Goal: Task Accomplishment & Management: Use online tool/utility

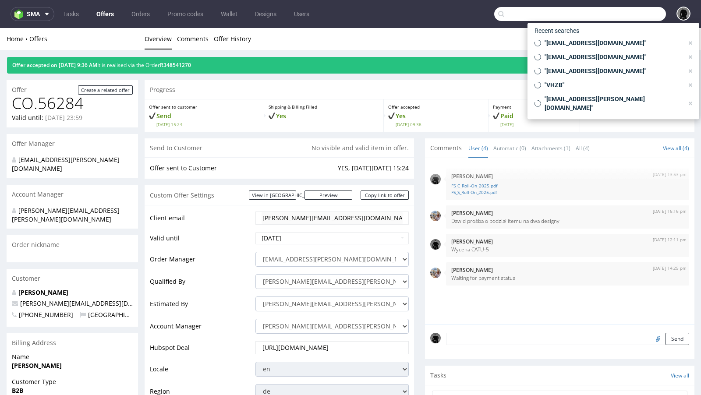
click at [618, 11] on input "text" at bounding box center [580, 14] width 172 height 14
paste input "R348541270"
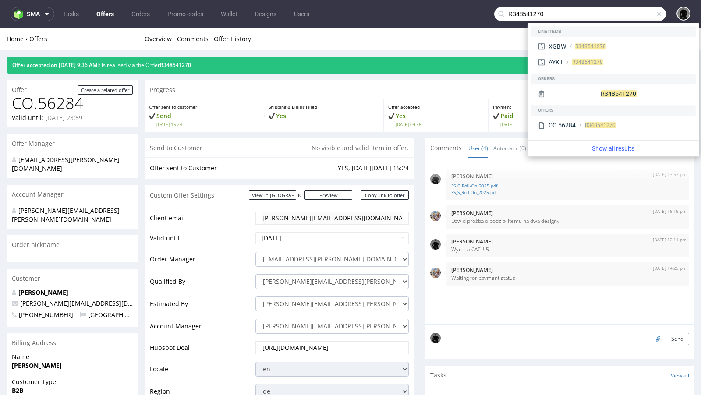
type input "R348541270"
click at [468, 47] on div "Home Offers Overview Comments Offer History" at bounding box center [350, 39] width 701 height 22
click at [655, 15] on span at bounding box center [658, 14] width 7 height 7
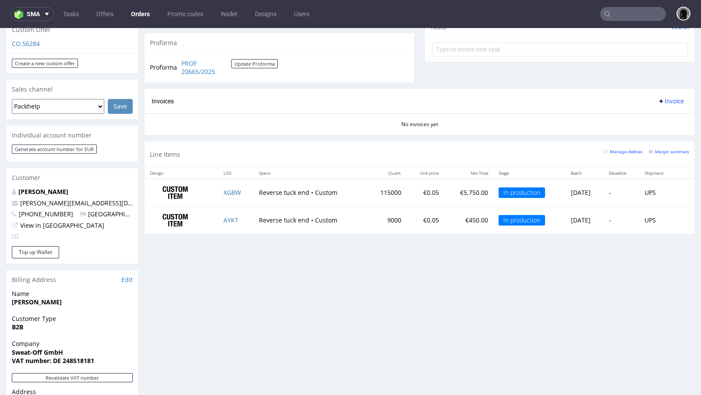
scroll to position [323, 0]
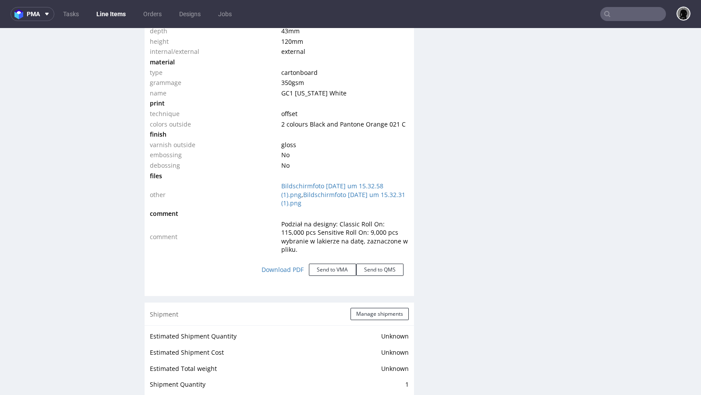
scroll to position [914, 0]
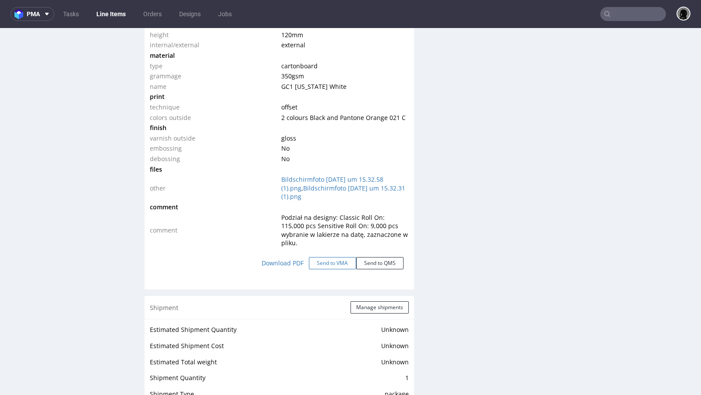
click at [325, 257] on button "Send to VMA" at bounding box center [332, 263] width 47 height 12
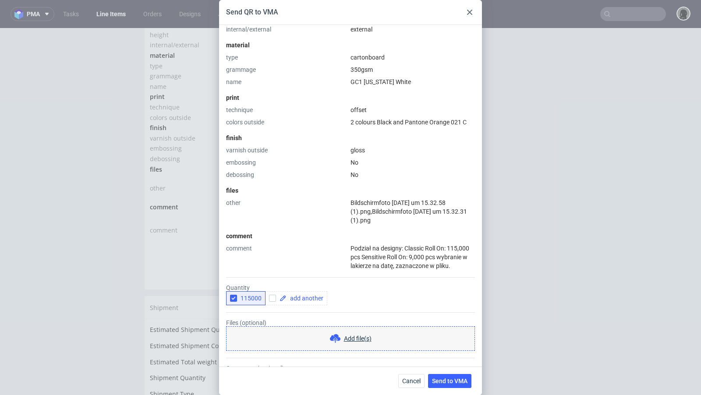
scroll to position [246, 0]
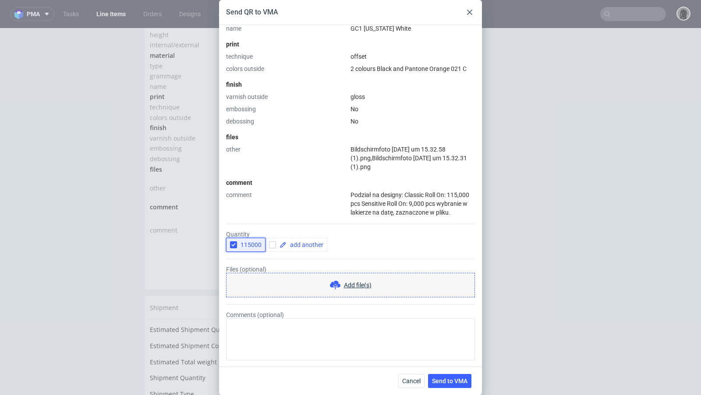
click at [232, 244] on use "button" at bounding box center [234, 245] width 4 height 3
click at [273, 244] on input "checkbox" at bounding box center [272, 244] width 7 height 7
checkbox input "true"
click at [289, 244] on span at bounding box center [304, 245] width 37 height 6
checkbox input "true"
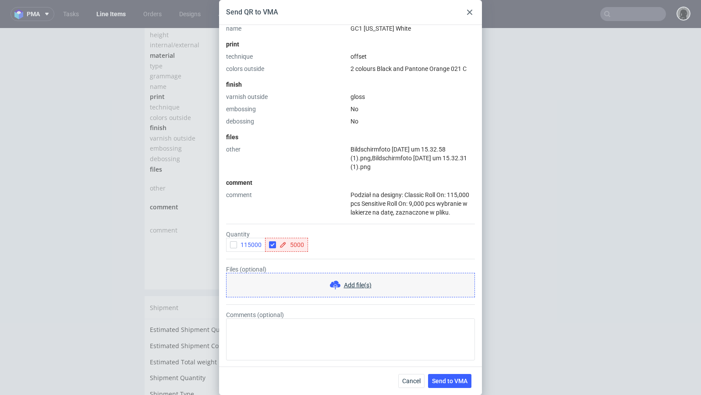
click at [290, 186] on div "type name cartonboard code reverse tuck end size width 43 mm depth 43 mm height…" at bounding box center [350, 48] width 249 height 338
click at [316, 245] on input "checkbox" at bounding box center [314, 244] width 7 height 7
checkbox input "true"
click at [337, 245] on span at bounding box center [347, 245] width 37 height 6
checkbox input "true"
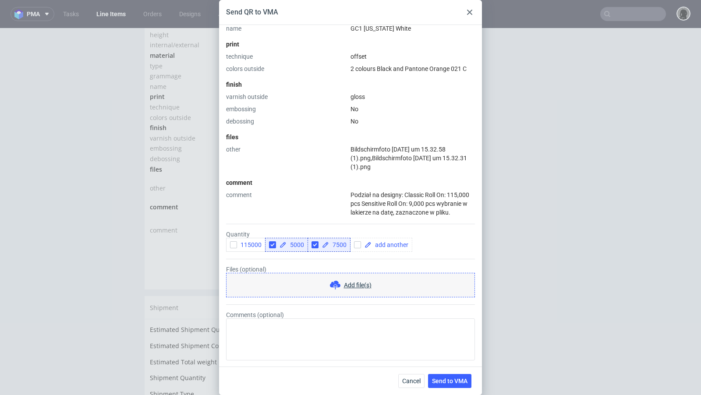
click at [321, 208] on div "comment" at bounding box center [286, 204] width 121 height 26
click at [354, 244] on input "checkbox" at bounding box center [357, 244] width 7 height 7
checkbox input "true"
click at [373, 245] on span at bounding box center [389, 245] width 37 height 6
checkbox input "true"
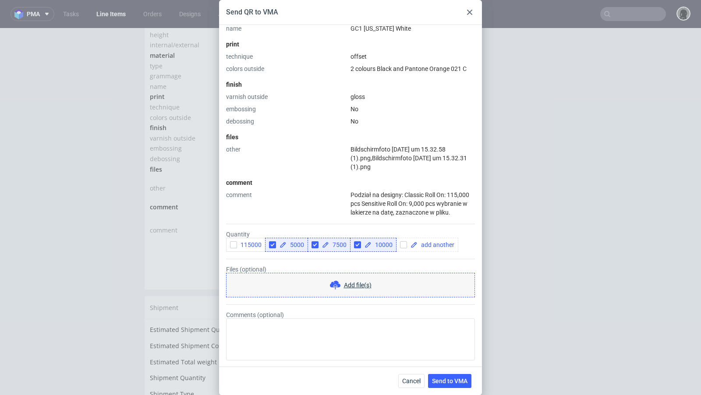
click at [335, 199] on div "comment" at bounding box center [286, 204] width 121 height 26
click at [442, 378] on span "Send to VMA" at bounding box center [449, 381] width 35 height 6
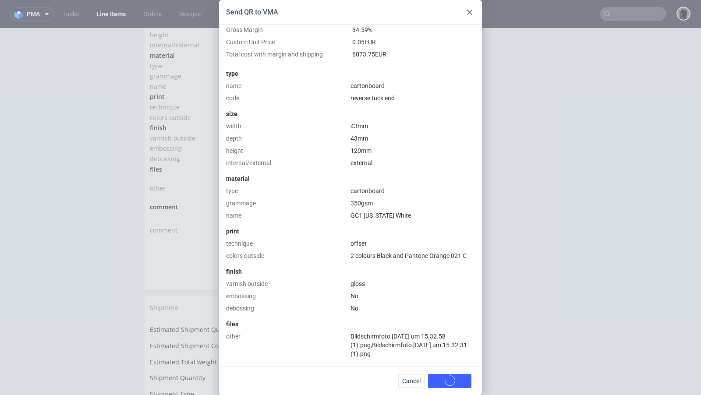
scroll to position [0, 0]
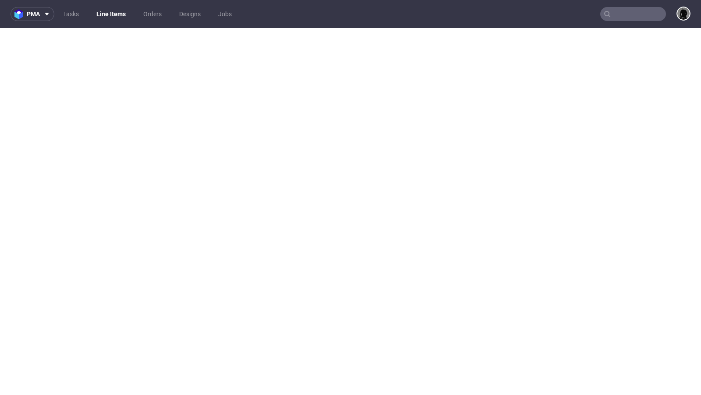
select select "in_progress"
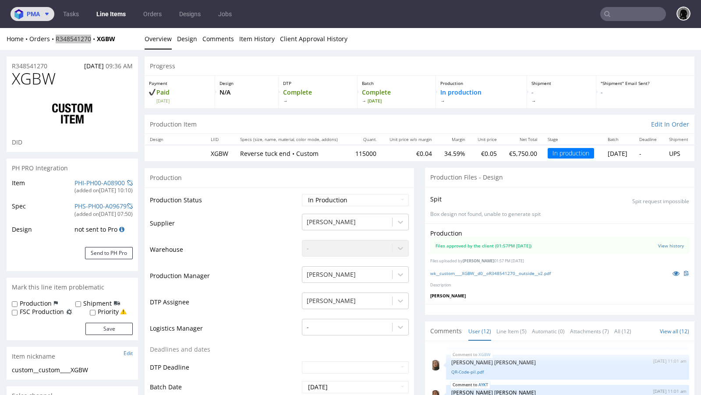
click at [39, 14] on span "pma" at bounding box center [33, 14] width 13 height 6
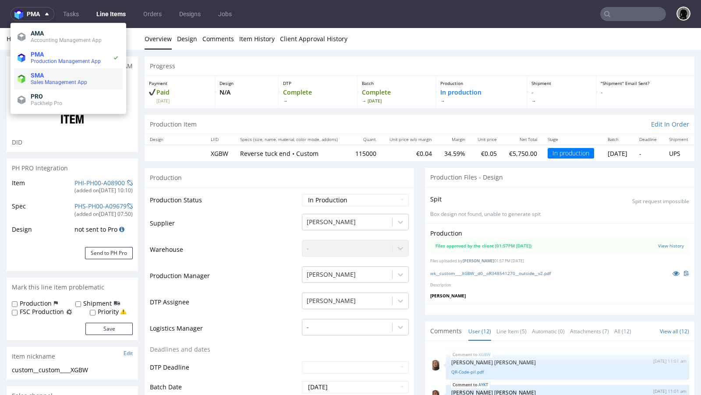
click at [42, 74] on span "SMA" at bounding box center [37, 75] width 13 height 7
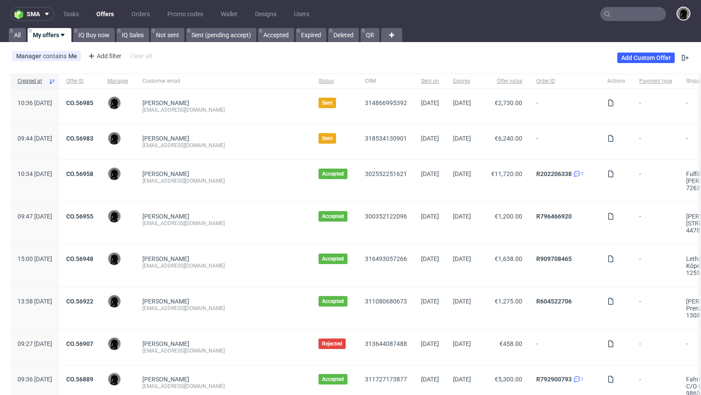
click at [102, 17] on link "Offers" at bounding box center [105, 14] width 28 height 14
click at [544, 219] on link "R796466920" at bounding box center [553, 216] width 35 height 7
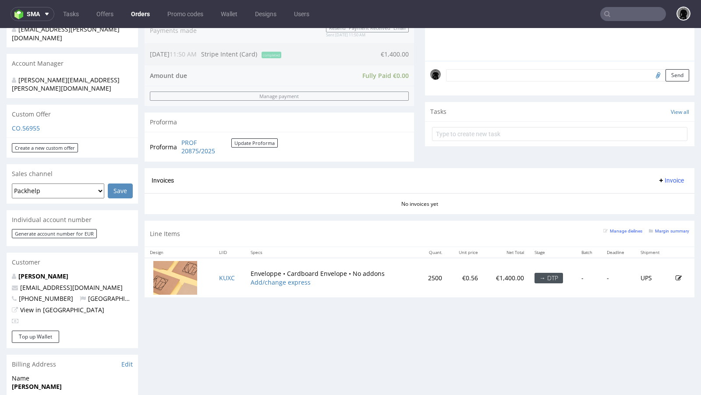
scroll to position [251, 0]
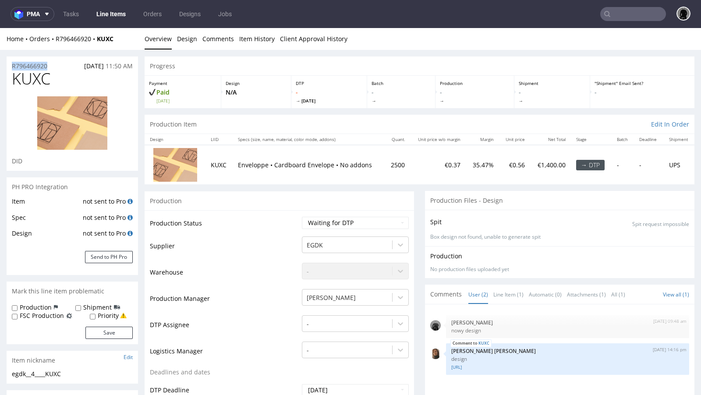
drag, startPoint x: 52, startPoint y: 64, endPoint x: 9, endPoint y: 65, distance: 43.0
click at [9, 65] on div "R796466920 29.09.2025 11:50 AM" at bounding box center [72, 63] width 131 height 14
copy p "R796466920"
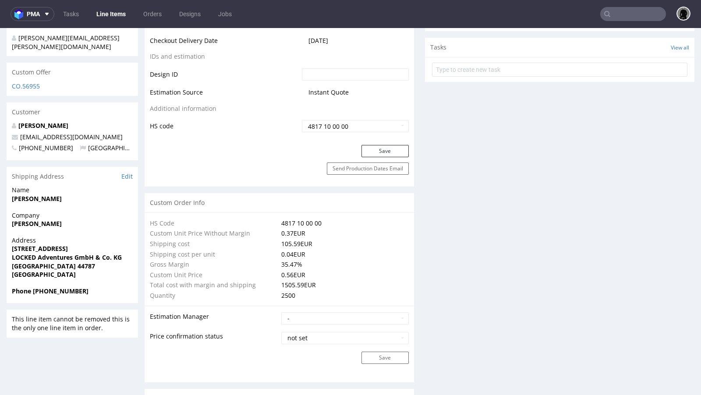
scroll to position [477, 0]
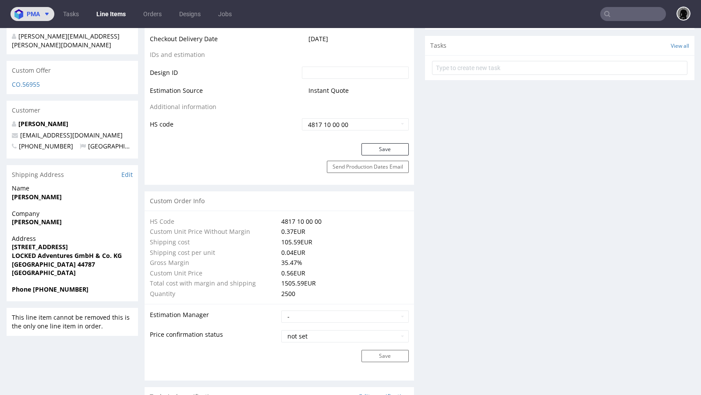
click at [44, 18] on button "pma" at bounding box center [33, 14] width 44 height 14
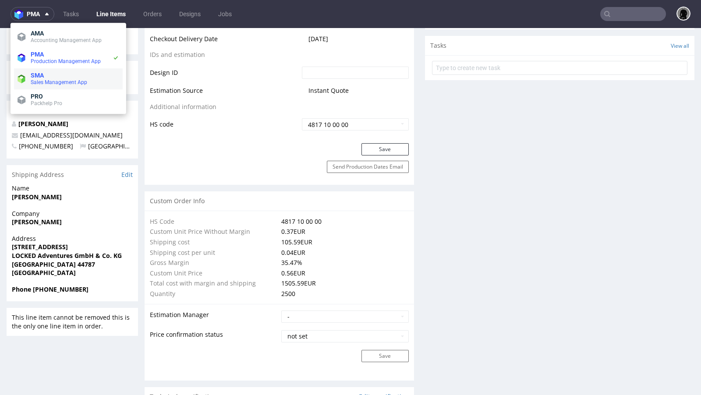
click at [40, 76] on span "SMA" at bounding box center [37, 75] width 13 height 7
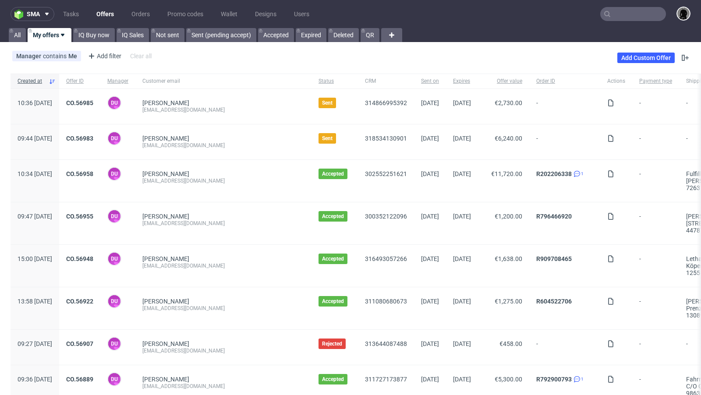
click at [100, 8] on link "Offers" at bounding box center [105, 14] width 28 height 14
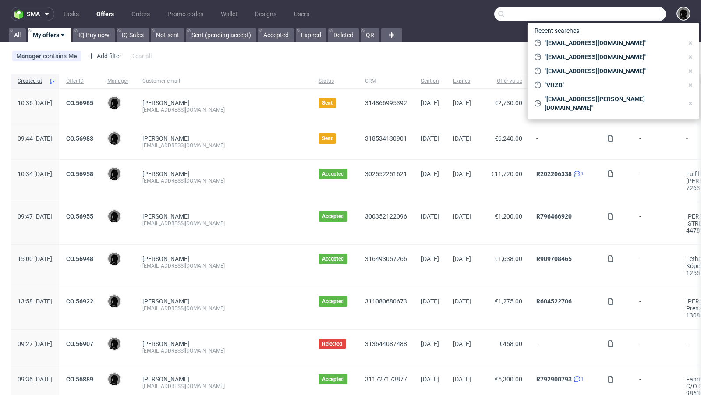
click at [625, 14] on input "text" at bounding box center [580, 14] width 172 height 14
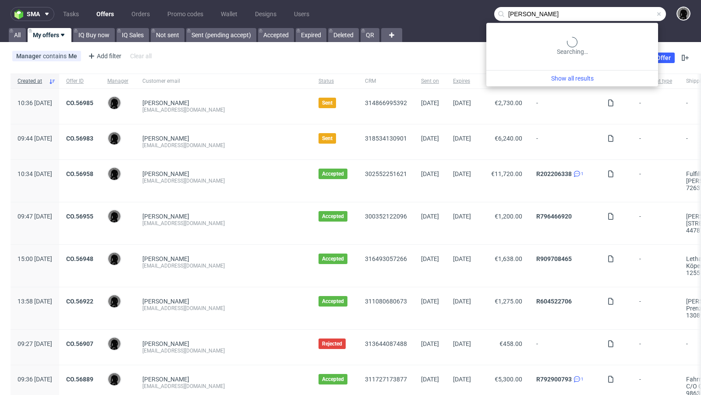
type input "heidi gauggel"
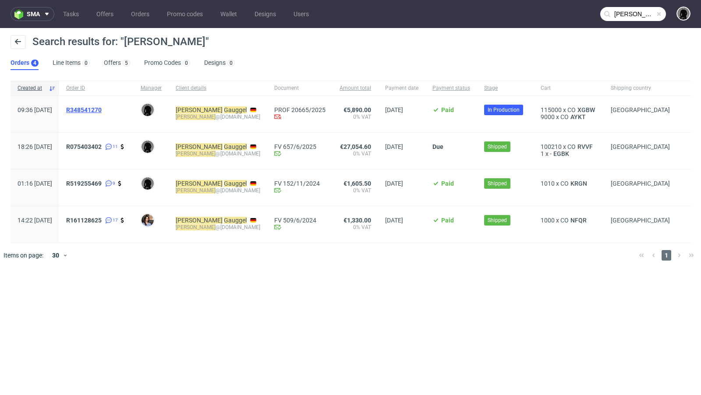
click at [102, 113] on span "R348541270" at bounding box center [83, 109] width 35 height 7
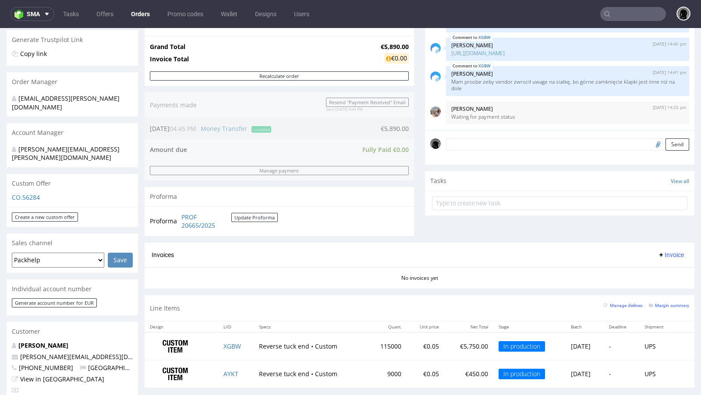
scroll to position [157, 0]
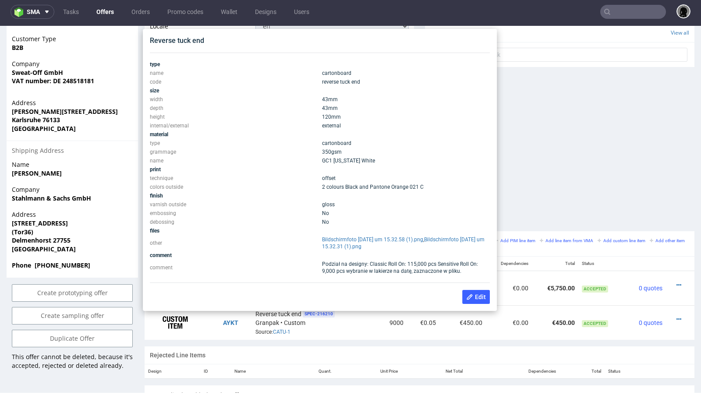
scroll to position [340, 0]
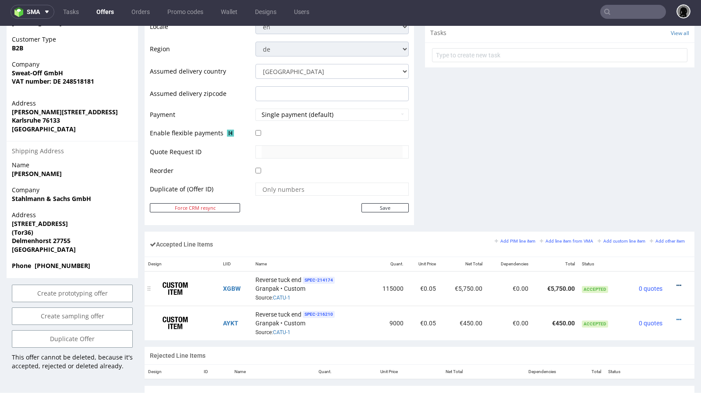
click at [676, 282] on icon at bounding box center [678, 285] width 5 height 6
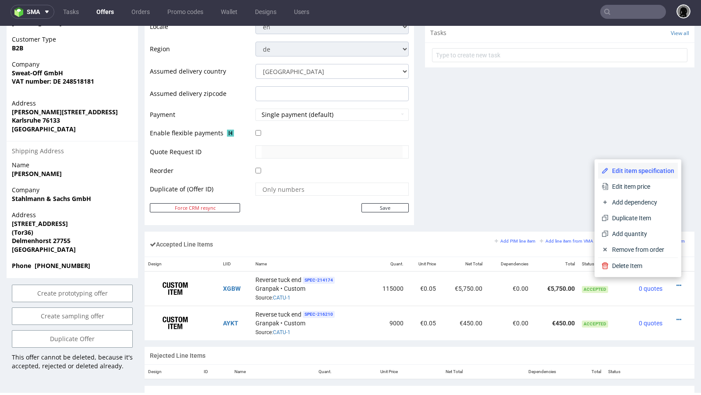
click at [625, 178] on li "Edit item specification" at bounding box center [638, 171] width 80 height 16
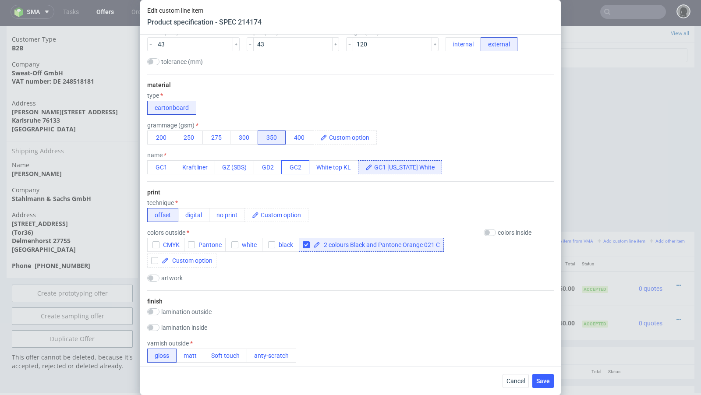
scroll to position [196, 0]
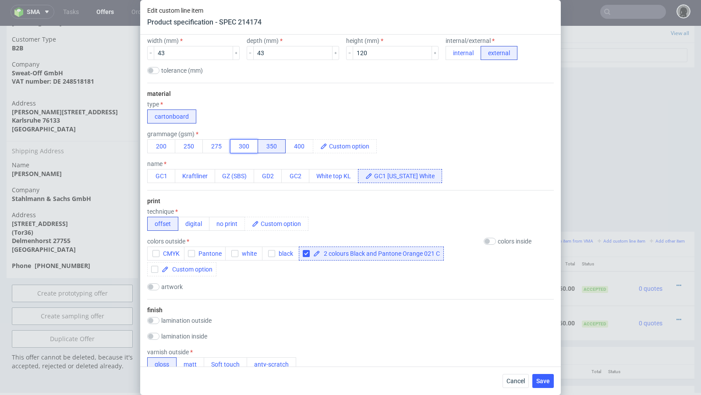
click at [243, 145] on button "300" at bounding box center [244, 146] width 28 height 14
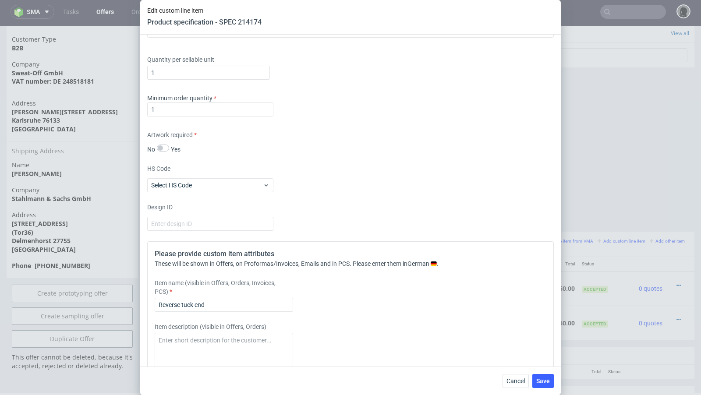
scroll to position [1245, 0]
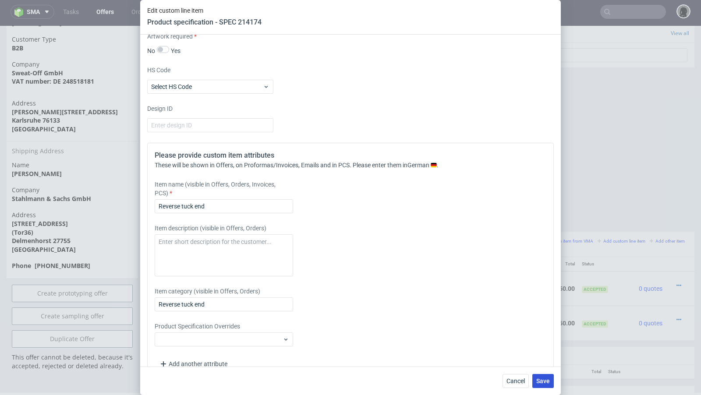
click at [537, 378] on span "Save" at bounding box center [543, 381] width 14 height 6
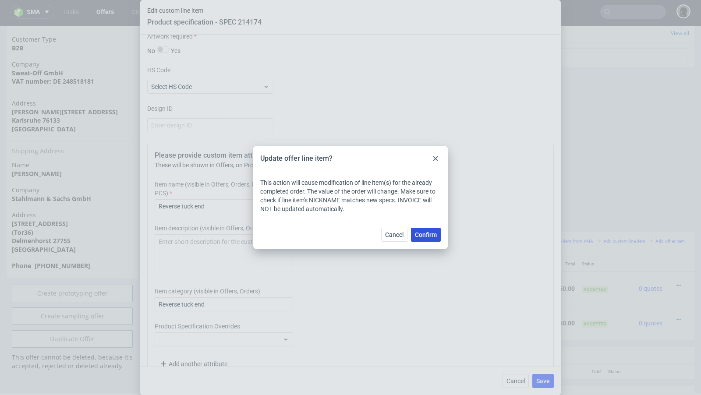
click at [427, 240] on button "Confirm" at bounding box center [426, 235] width 30 height 14
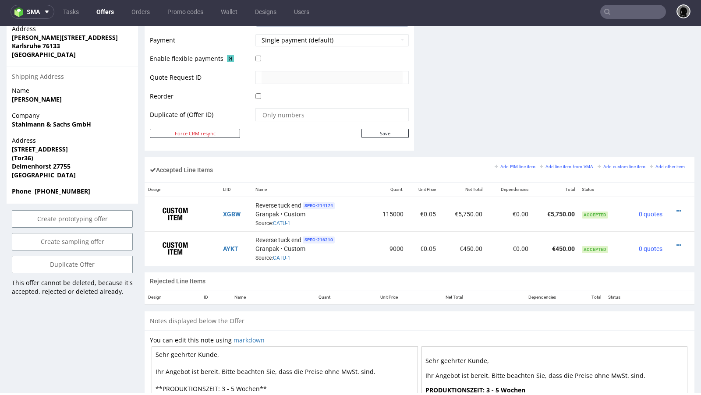
scroll to position [551, 0]
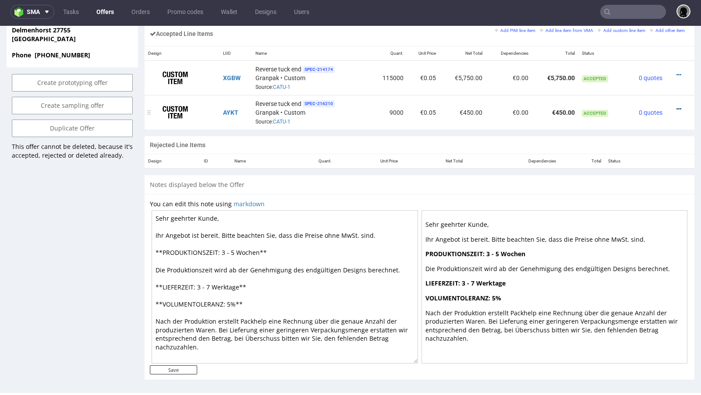
click at [676, 106] on icon at bounding box center [678, 109] width 5 height 6
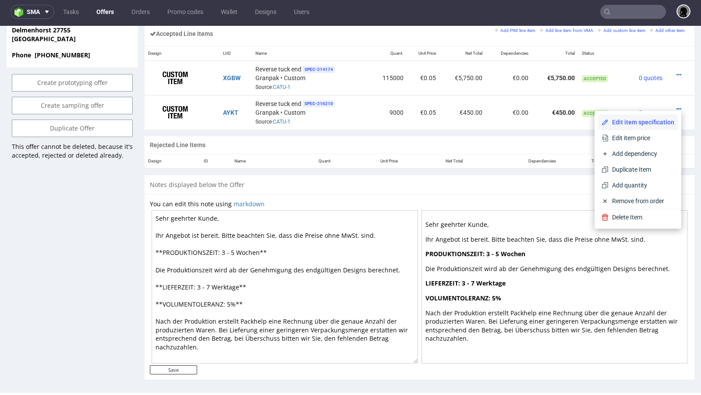
click at [626, 118] on span "Edit item specification" at bounding box center [641, 122] width 66 height 9
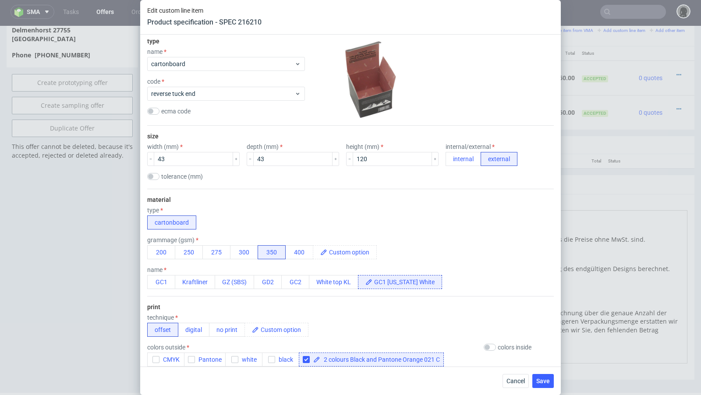
scroll to position [94, 0]
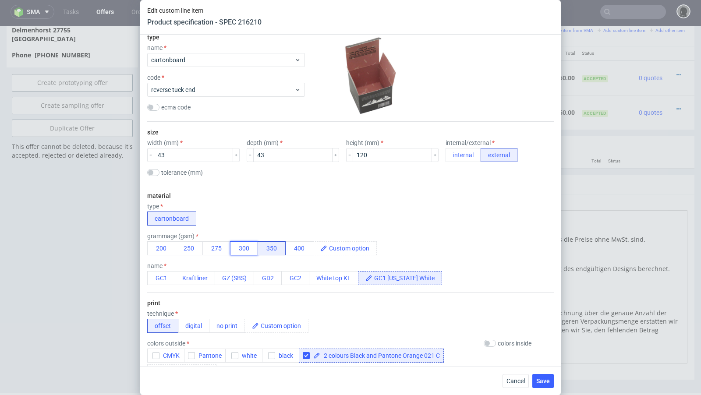
click at [238, 244] on button "300" at bounding box center [244, 248] width 28 height 14
click at [402, 220] on div "type cartonboard" at bounding box center [350, 214] width 406 height 23
click at [539, 379] on span "Save" at bounding box center [543, 381] width 14 height 6
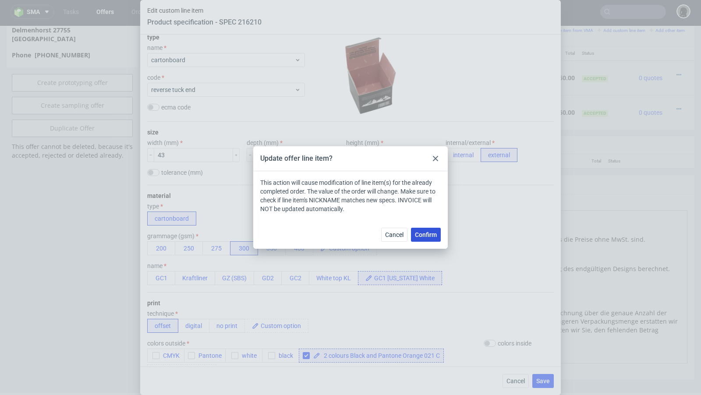
click at [427, 238] on button "Confirm" at bounding box center [426, 235] width 30 height 14
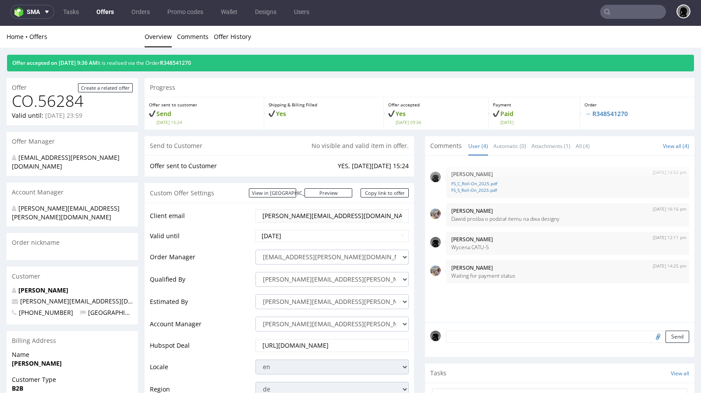
scroll to position [0, 0]
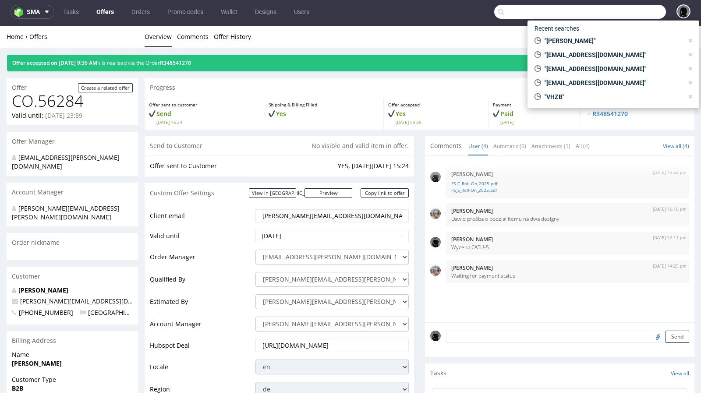
click at [640, 11] on input "text" at bounding box center [580, 12] width 172 height 14
click at [548, 7] on input "text" at bounding box center [580, 12] width 172 height 14
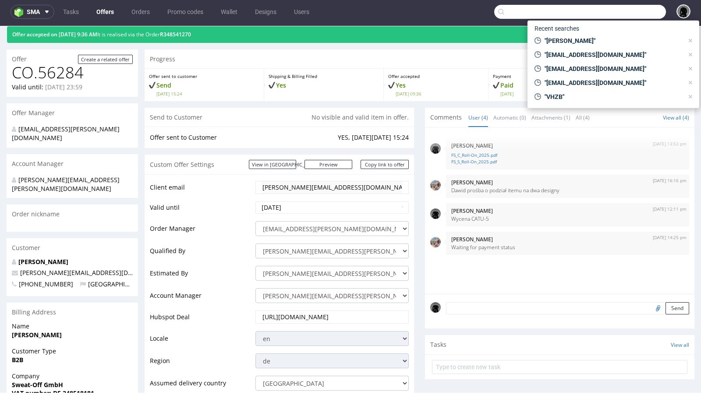
scroll to position [45, 0]
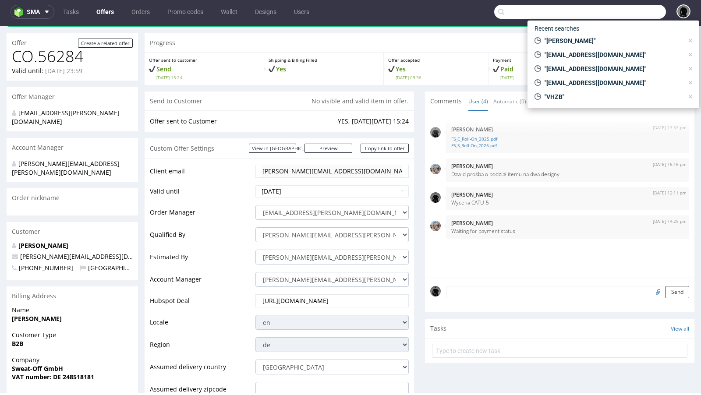
click at [322, 144] on div "View in Hubspot Preview https://packhelp.de/packhelp-plus/quotes/9GhiDa1eQ6PrG0…" at bounding box center [329, 148] width 160 height 9
click at [328, 184] on td "2025-08-14" at bounding box center [330, 194] width 155 height 20
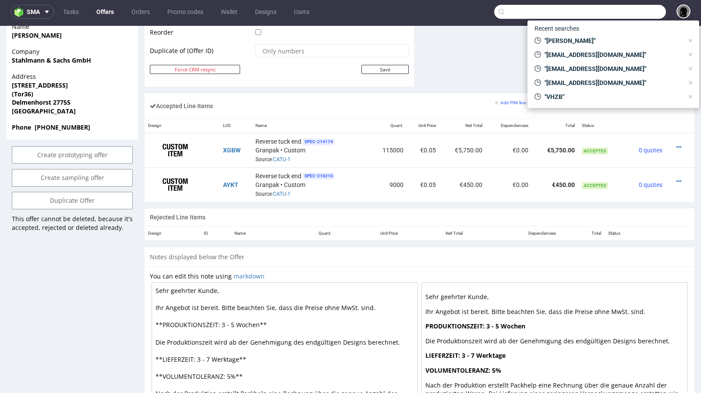
scroll to position [0, 0]
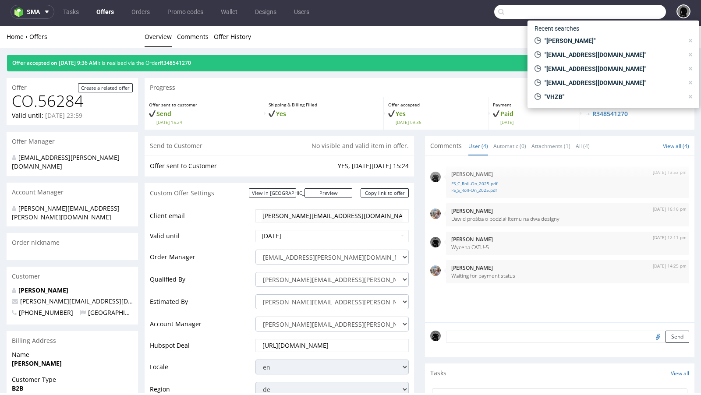
click at [422, 39] on ul "Overview Comments Offer History" at bounding box center [420, 36] width 550 height 9
click at [550, 15] on input "text" at bounding box center [580, 12] width 172 height 14
click at [545, 14] on input "text" at bounding box center [580, 12] width 172 height 14
click at [110, 11] on link "Offers" at bounding box center [105, 12] width 28 height 14
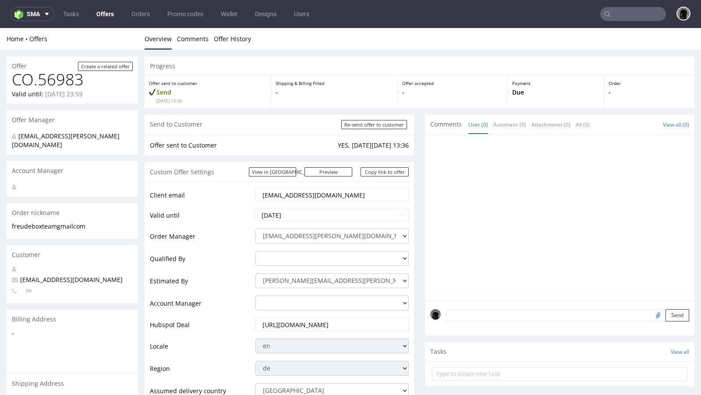
click at [104, 15] on link "Offers" at bounding box center [105, 14] width 28 height 14
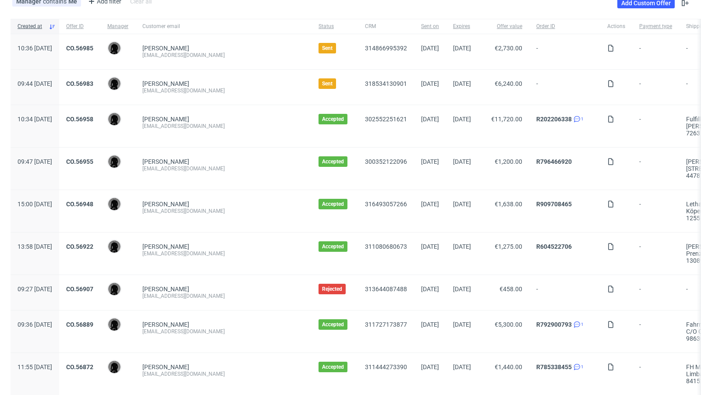
scroll to position [49, 0]
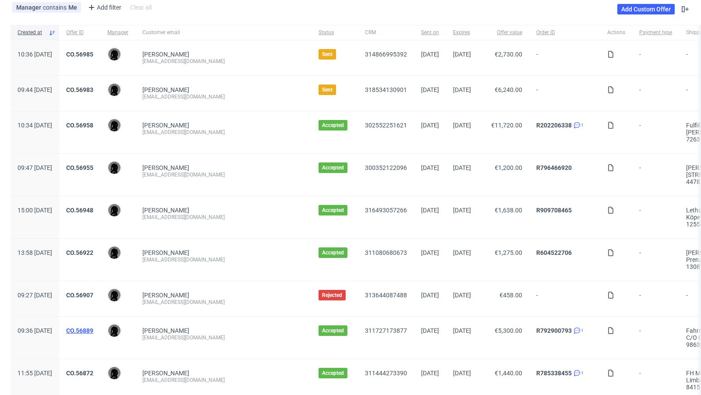
click at [93, 328] on link "CO.56889" at bounding box center [79, 330] width 27 height 7
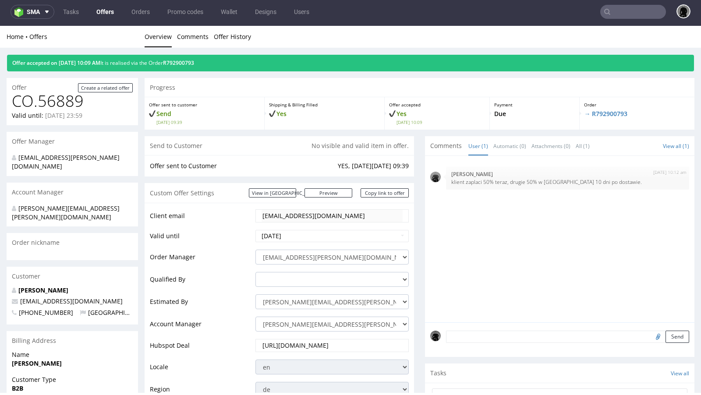
click at [481, 327] on div "Send" at bounding box center [559, 339] width 269 height 35
click at [477, 337] on textarea at bounding box center [567, 337] width 243 height 12
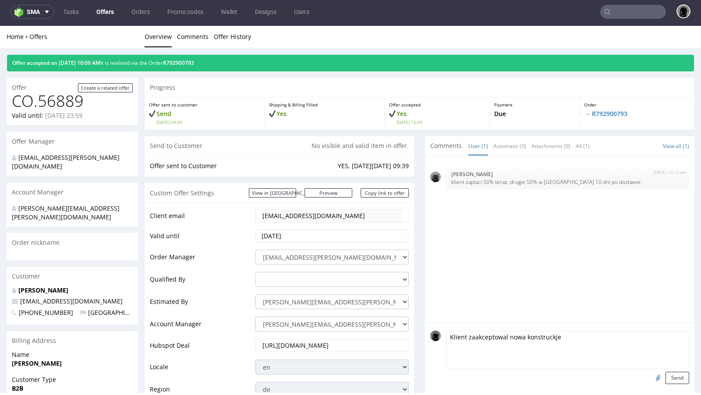
paste textarea "F703"
type textarea "Klient zaakceptowal nowa konstruckje F703 z automatycznym dnem."
click at [670, 383] on div "Klient zaakceptowal nowa konstruckje F703 z automatycznym dnem. Send" at bounding box center [559, 360] width 269 height 76
click at [669, 378] on button "Send" at bounding box center [677, 378] width 24 height 12
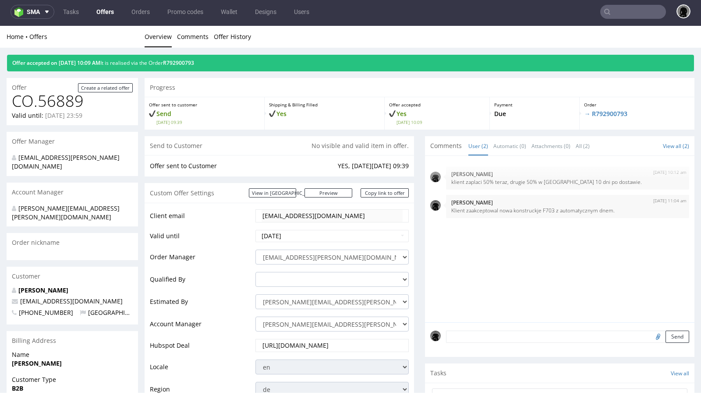
click at [106, 8] on link "Offers" at bounding box center [105, 12] width 28 height 14
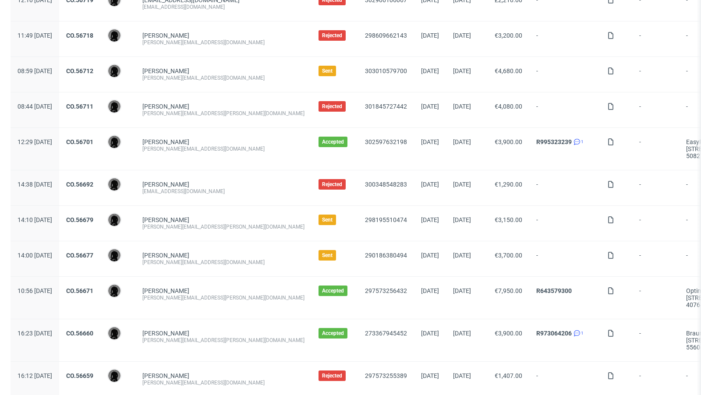
scroll to position [906, 0]
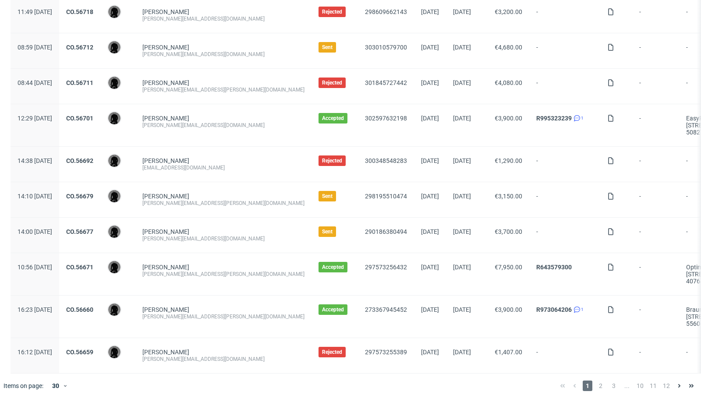
click at [220, 200] on div "[PERSON_NAME][EMAIL_ADDRESS][PERSON_NAME][DOMAIN_NAME]" at bounding box center [223, 203] width 162 height 7
copy div "[PERSON_NAME][EMAIL_ADDRESS][PERSON_NAME][DOMAIN_NAME]"
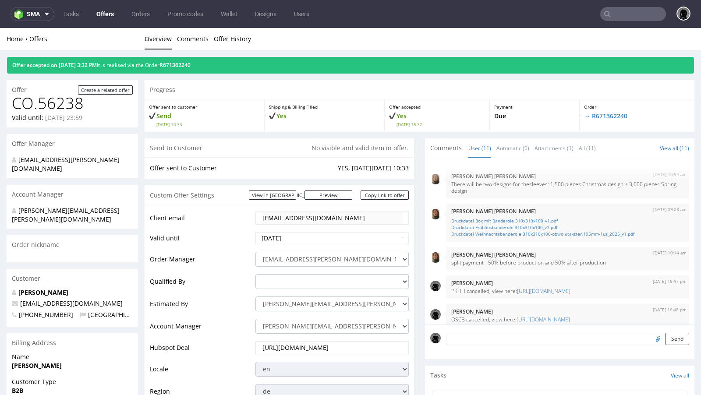
scroll to position [231, 0]
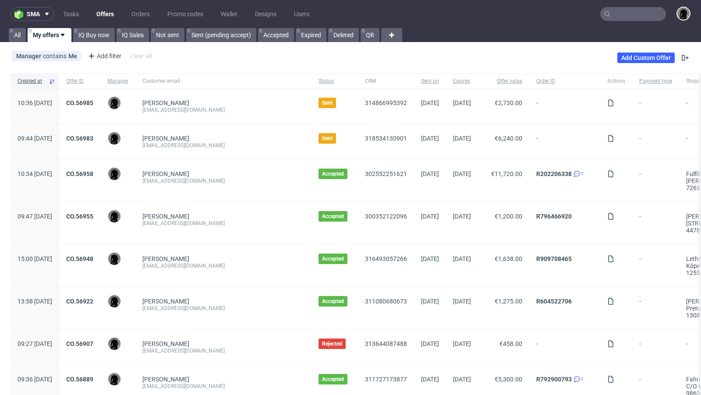
click at [621, 14] on input "text" at bounding box center [633, 14] width 66 height 14
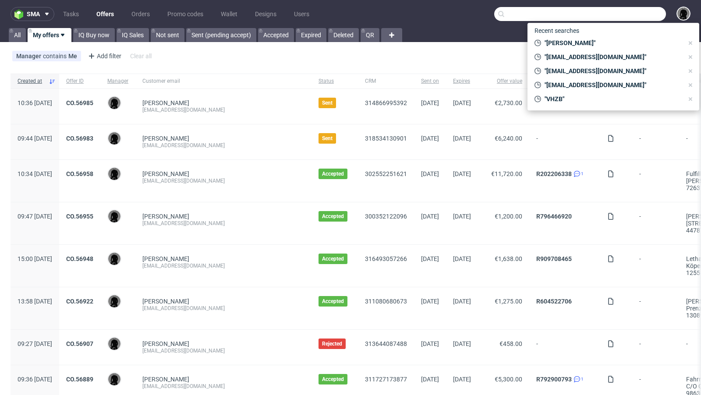
click at [290, 56] on div "Manager contains Me Add filter Hide filters Clear all Add Custom Offer" at bounding box center [350, 58] width 701 height 25
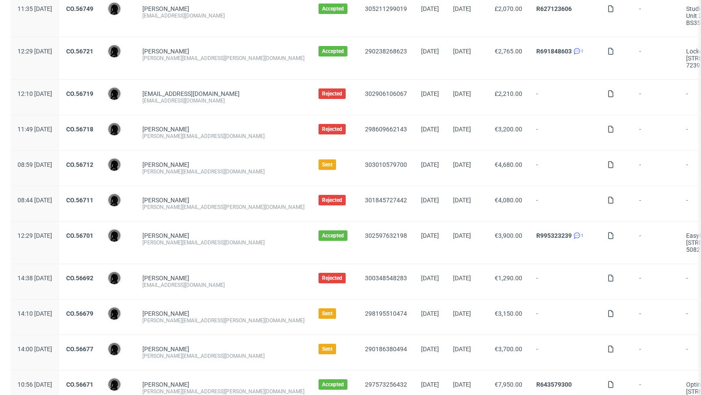
scroll to position [766, 0]
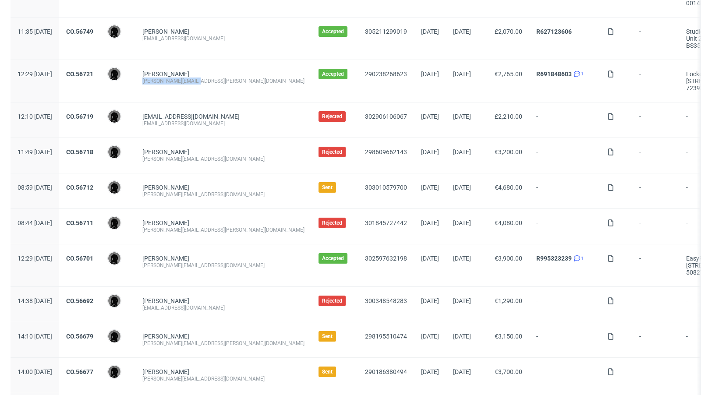
drag, startPoint x: 223, startPoint y: 78, endPoint x: 166, endPoint y: 78, distance: 57.4
click at [166, 78] on div "Adina Kern [EMAIL_ADDRESS][PERSON_NAME][DOMAIN_NAME]" at bounding box center [223, 81] width 176 height 42
copy div "[PERSON_NAME][EMAIL_ADDRESS][PERSON_NAME][DOMAIN_NAME]"
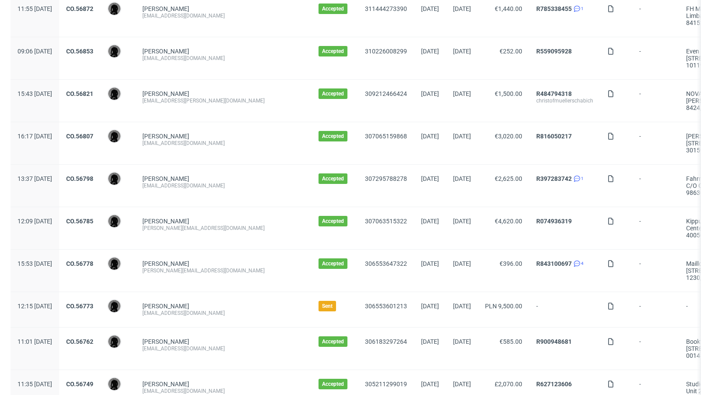
scroll to position [0, 0]
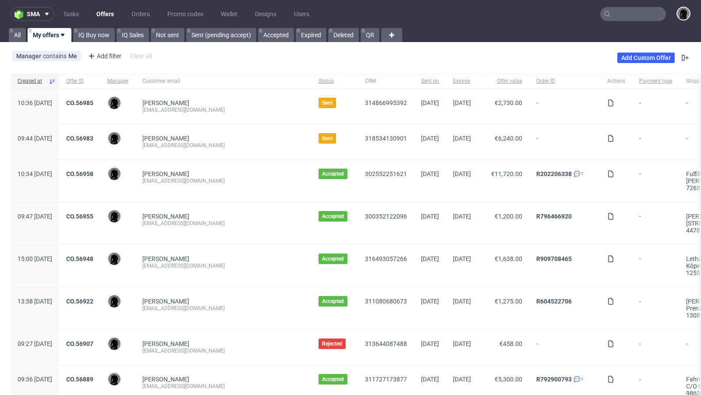
click at [612, 14] on input "text" at bounding box center [633, 14] width 66 height 14
paste input "[PERSON_NAME][EMAIL_ADDRESS][PERSON_NAME][DOMAIN_NAME]"
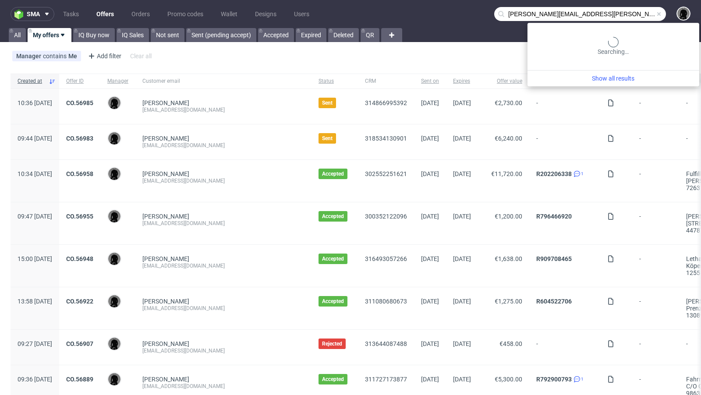
type input "[PERSON_NAME][EMAIL_ADDRESS][PERSON_NAME][DOMAIN_NAME]"
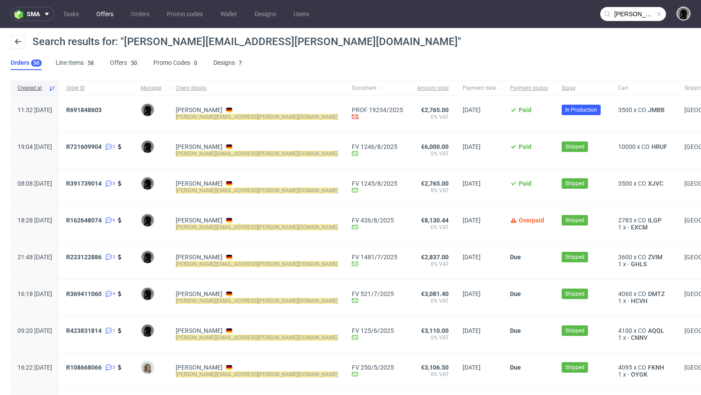
click at [98, 11] on link "Offers" at bounding box center [105, 14] width 28 height 14
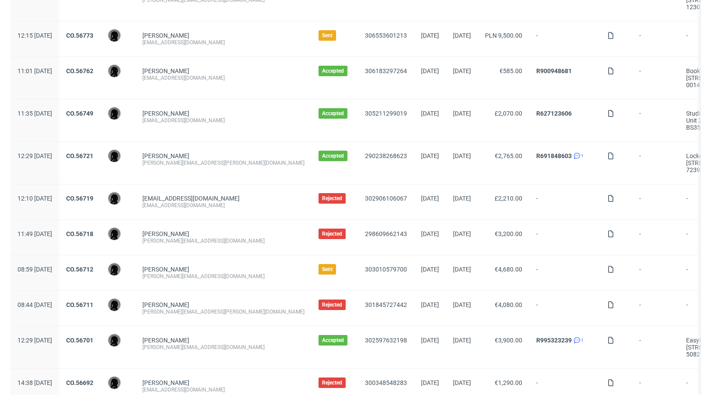
scroll to position [690, 0]
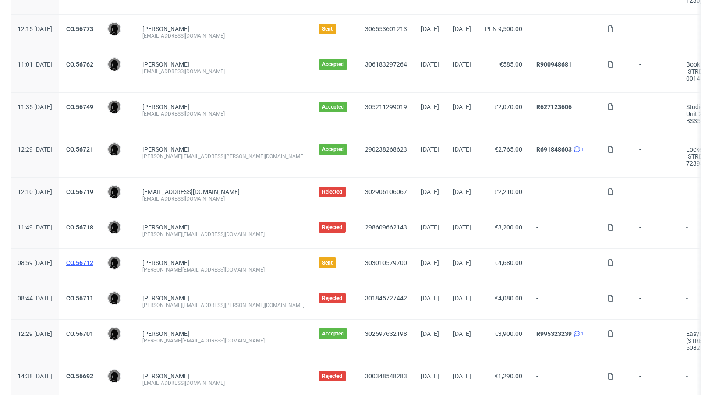
click at [93, 259] on link "CO.56712" at bounding box center [79, 262] width 27 height 7
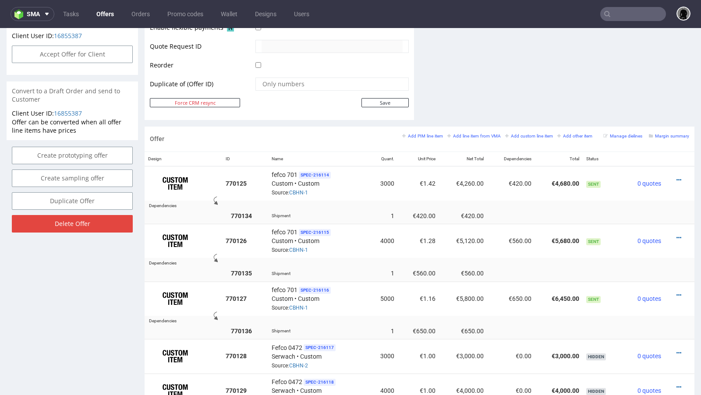
click at [372, 201] on td at bounding box center [458, 204] width 472 height 7
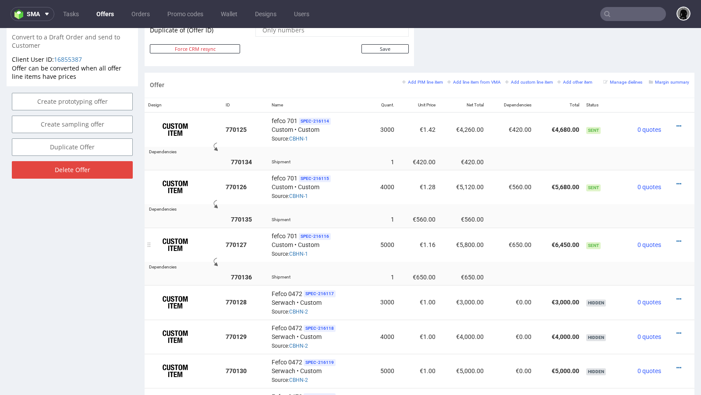
scroll to position [470, 0]
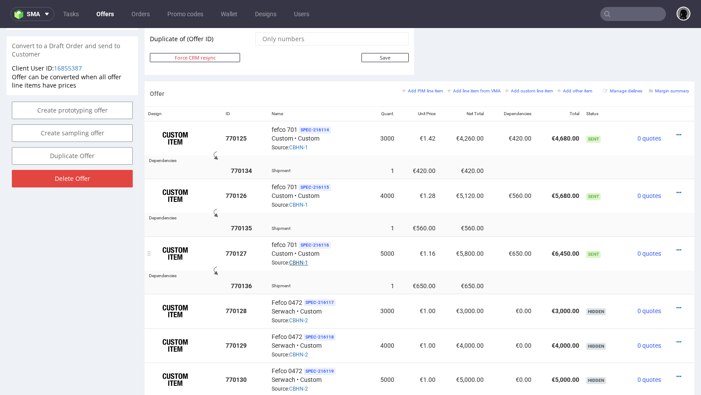
click at [296, 260] on link "CBHN-1" at bounding box center [298, 263] width 19 height 6
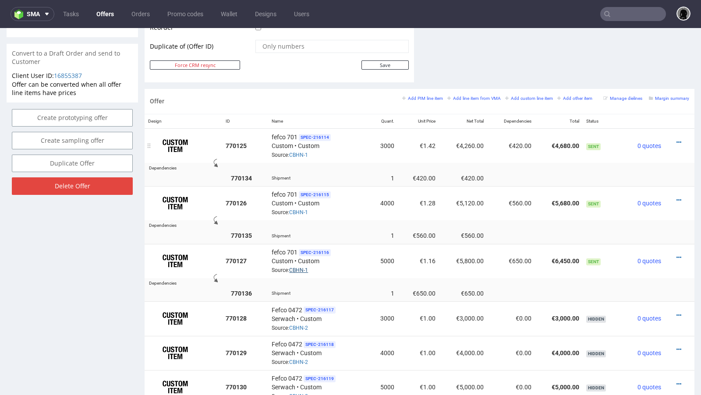
scroll to position [461, 0]
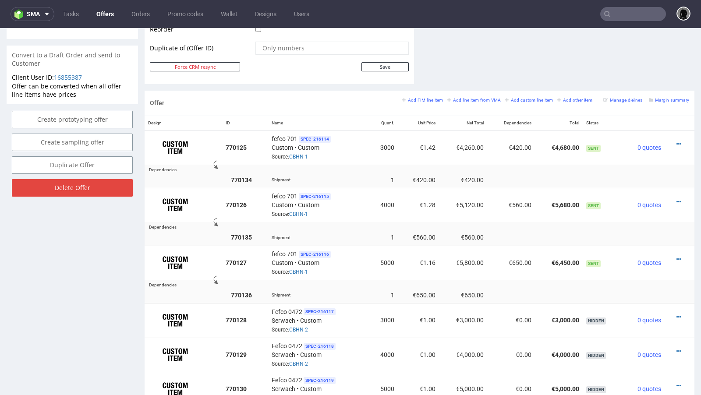
click at [104, 12] on link "Offers" at bounding box center [105, 14] width 28 height 14
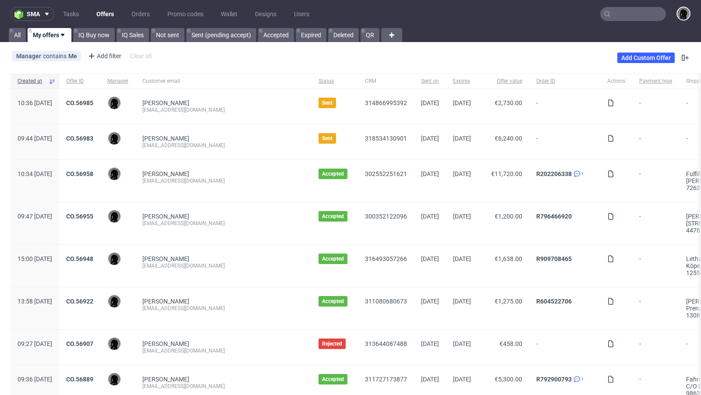
click at [626, 18] on input "text" at bounding box center [633, 14] width 66 height 14
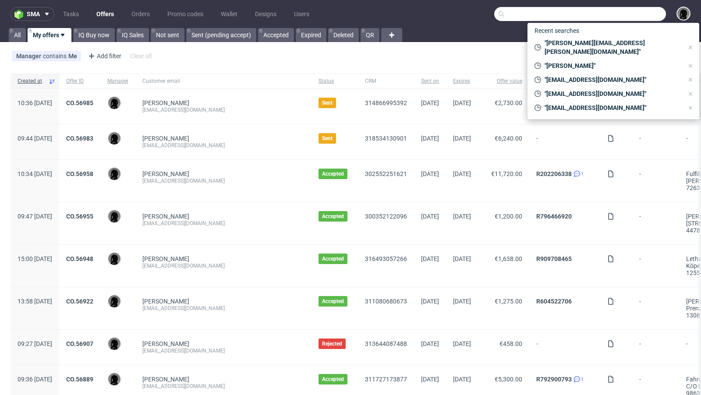
paste input "@[DOMAIN_NAME]"
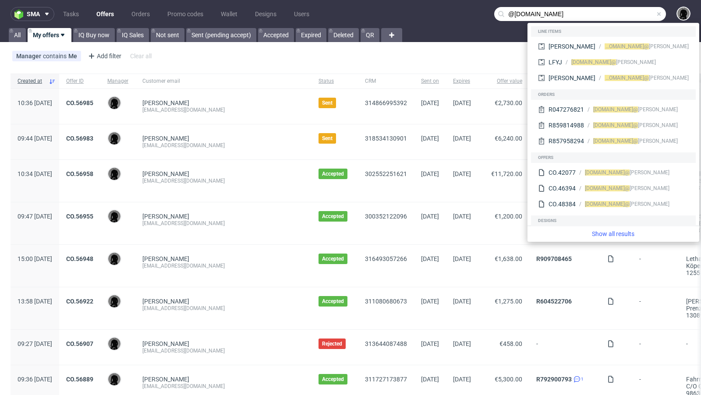
type input "@[DOMAIN_NAME]"
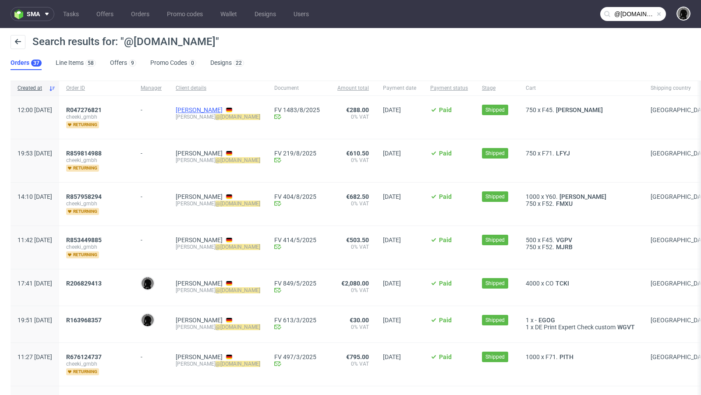
click at [221, 108] on link "[PERSON_NAME]" at bounding box center [199, 109] width 47 height 7
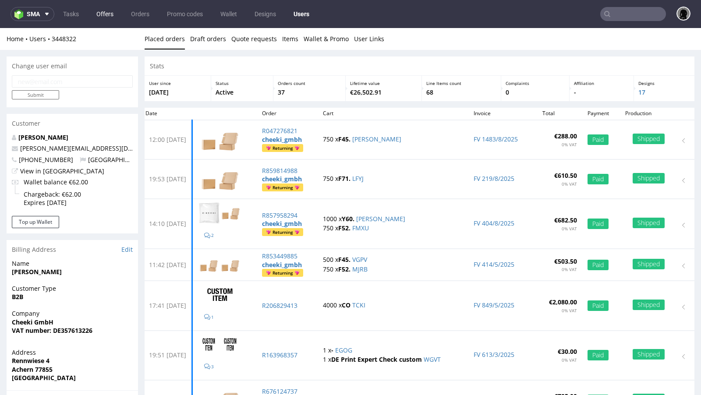
click at [103, 11] on link "Offers" at bounding box center [105, 14] width 28 height 14
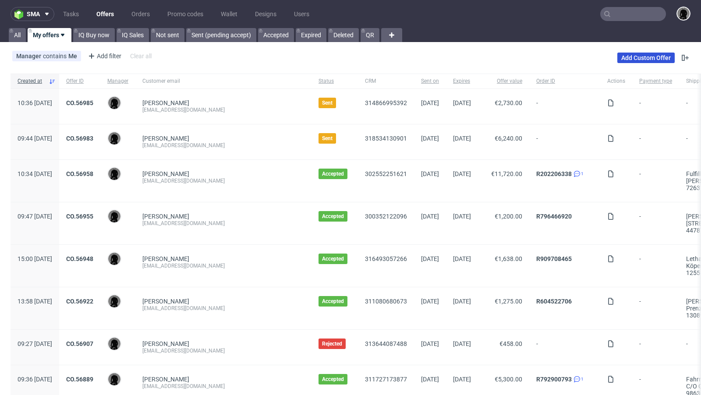
click at [631, 57] on link "Add Custom Offer" at bounding box center [645, 58] width 57 height 11
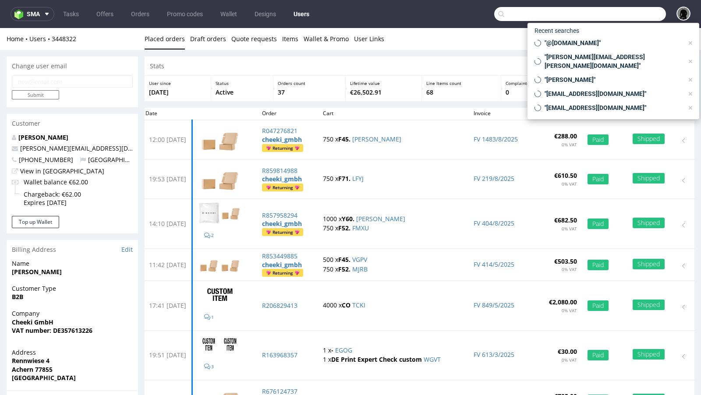
click at [621, 18] on input "text" at bounding box center [580, 14] width 172 height 14
paste input "@[DOMAIN_NAME]"
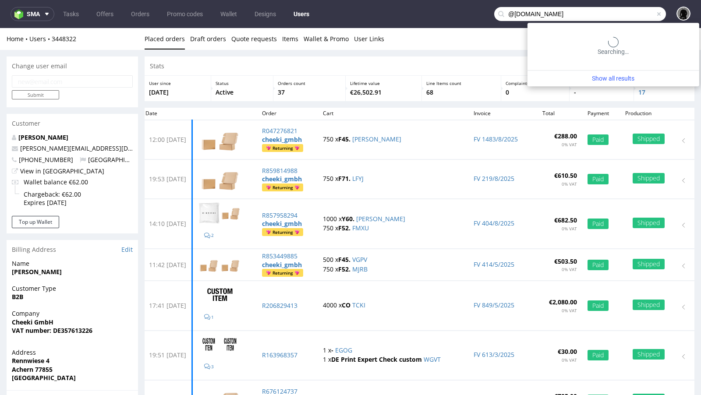
type input "@[DOMAIN_NAME]"
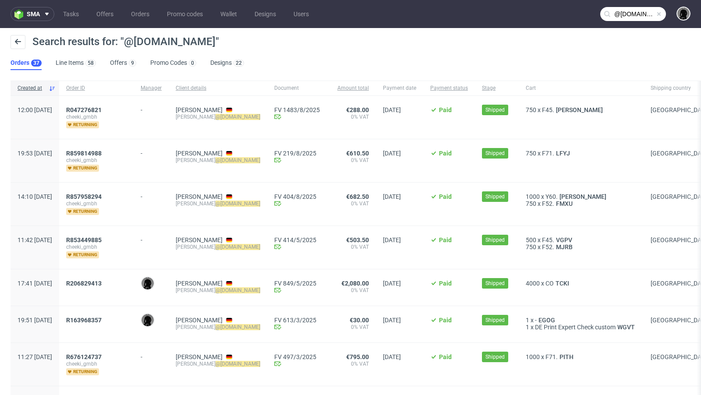
drag, startPoint x: 271, startPoint y: 116, endPoint x: 201, endPoint y: 117, distance: 69.6
click at [201, 117] on div "[PERSON_NAME] [PERSON_NAME] @[DOMAIN_NAME]" at bounding box center [218, 117] width 99 height 43
copy div "[PERSON_NAME] @[DOMAIN_NAME]"
click at [222, 111] on link "[PERSON_NAME]" at bounding box center [199, 109] width 47 height 7
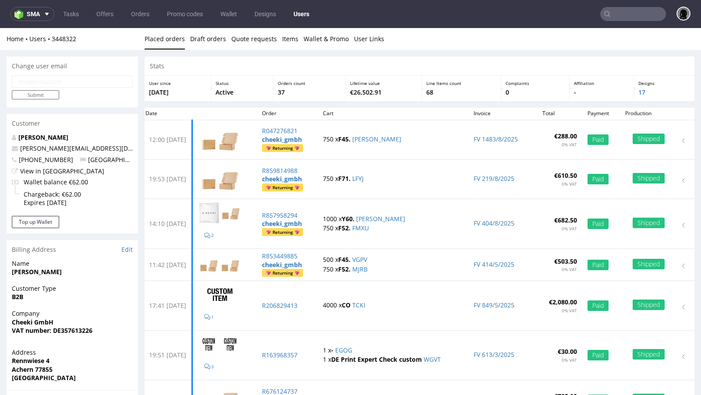
click at [618, 15] on input "text" at bounding box center [633, 14] width 66 height 14
paste input "TCKI"
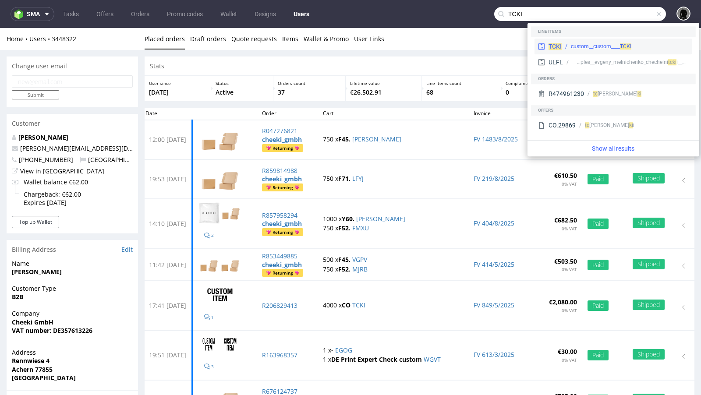
type input "TCKI"
click at [557, 47] on span "TCKI" at bounding box center [554, 46] width 13 height 7
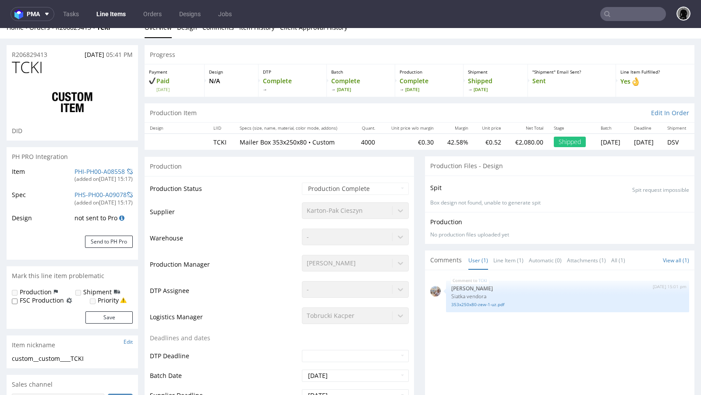
select select "in_progress"
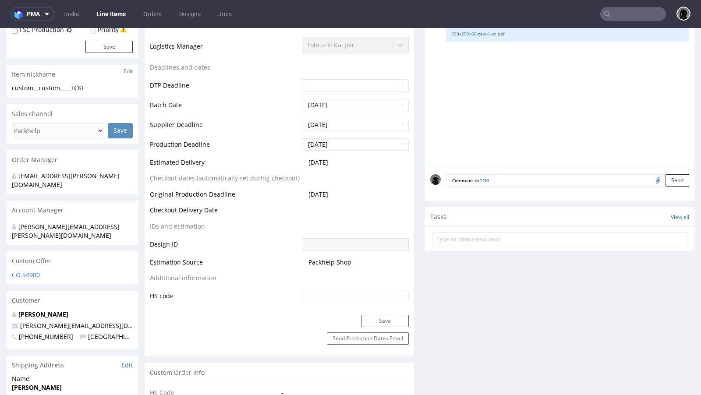
scroll to position [285, 0]
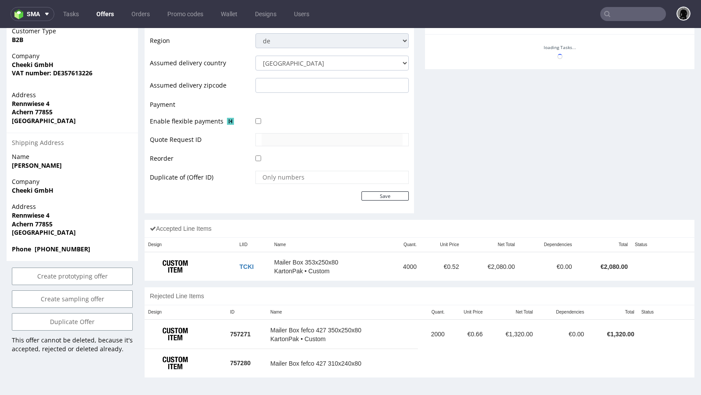
scroll to position [2, 0]
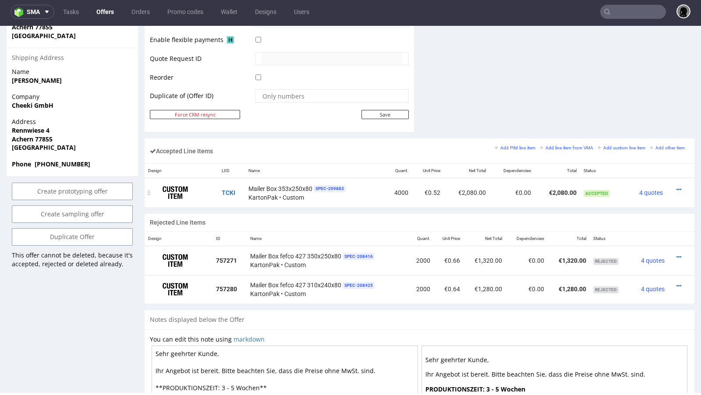
click at [673, 186] on div at bounding box center [678, 189] width 16 height 9
click at [676, 187] on icon at bounding box center [678, 190] width 5 height 6
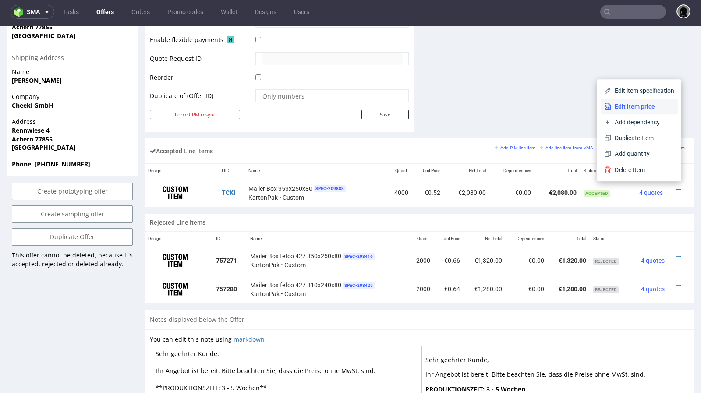
click at [629, 102] on li "Edit item price" at bounding box center [638, 107] width 77 height 16
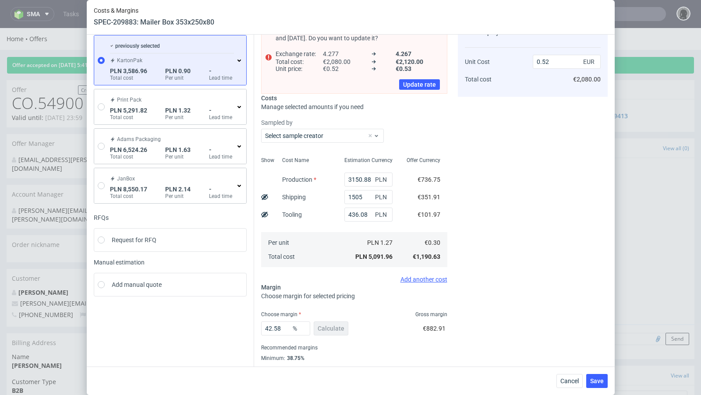
scroll to position [46, 0]
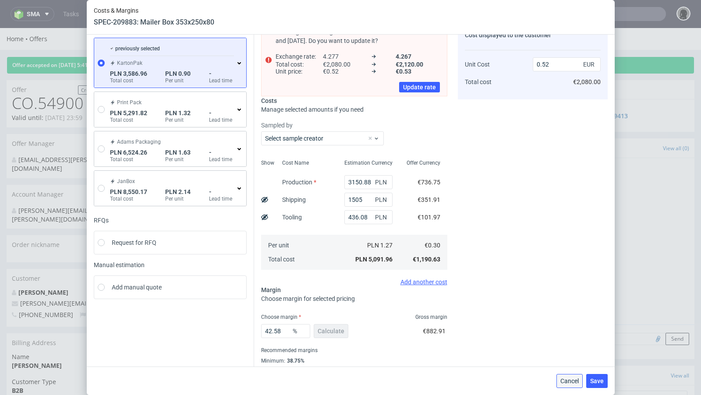
click at [571, 374] on button "Cancel" at bounding box center [569, 381] width 26 height 14
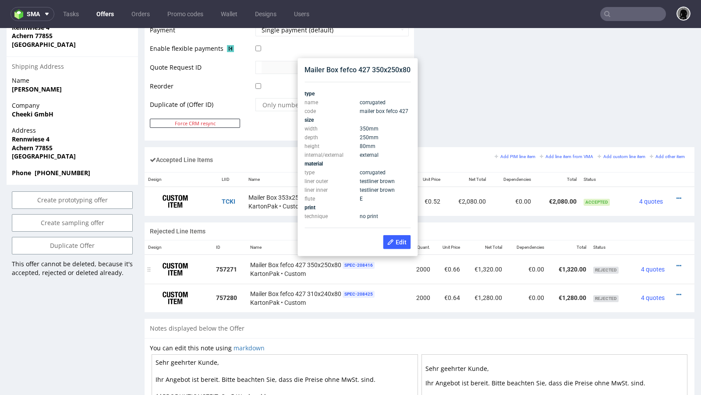
scroll to position [420, 0]
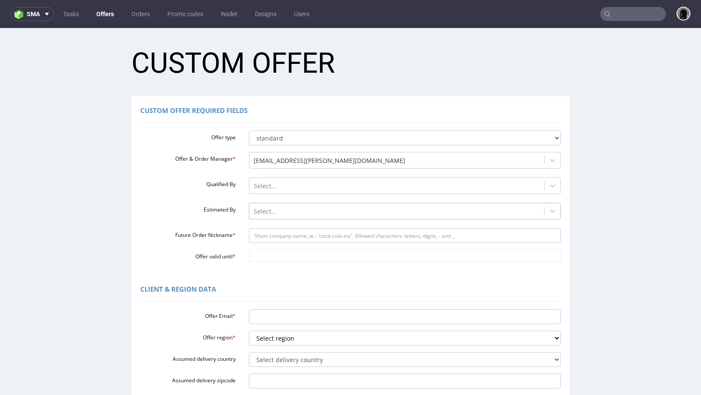
click at [280, 215] on div at bounding box center [397, 211] width 286 height 11
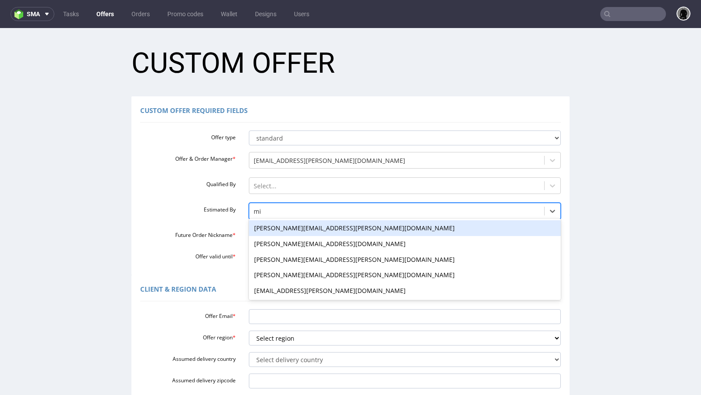
type input "mic"
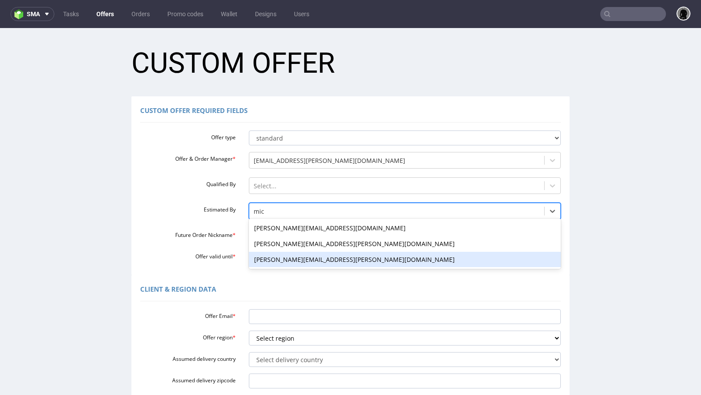
click at [286, 258] on div "[PERSON_NAME][EMAIL_ADDRESS][PERSON_NAME][DOMAIN_NAME]" at bounding box center [405, 260] width 312 height 16
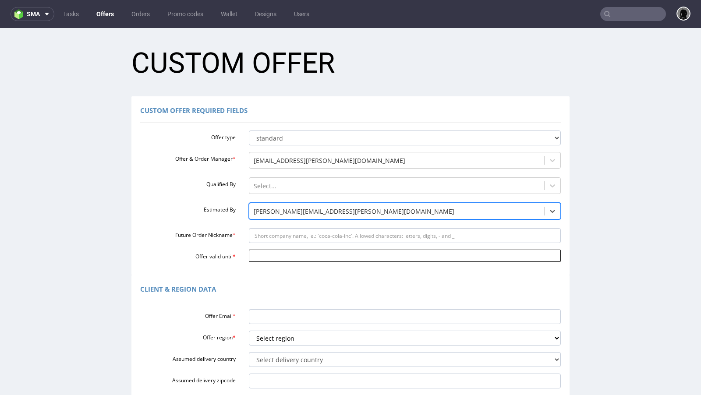
click at [275, 258] on input "Offer valid until *" at bounding box center [405, 256] width 312 height 12
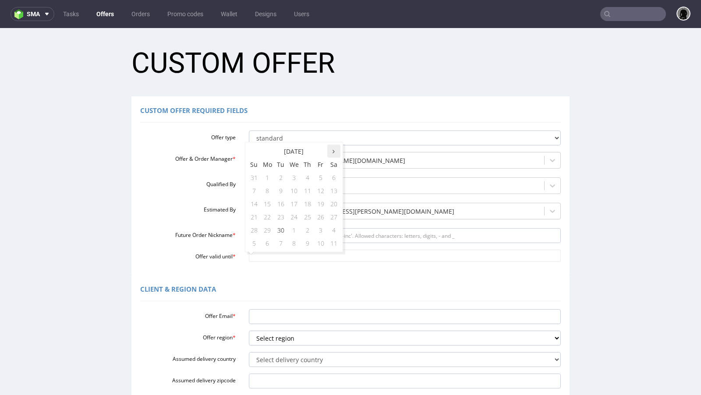
click at [330, 152] on th at bounding box center [333, 151] width 13 height 13
click at [281, 193] on td "7" at bounding box center [280, 190] width 13 height 13
type input "[DATE]"
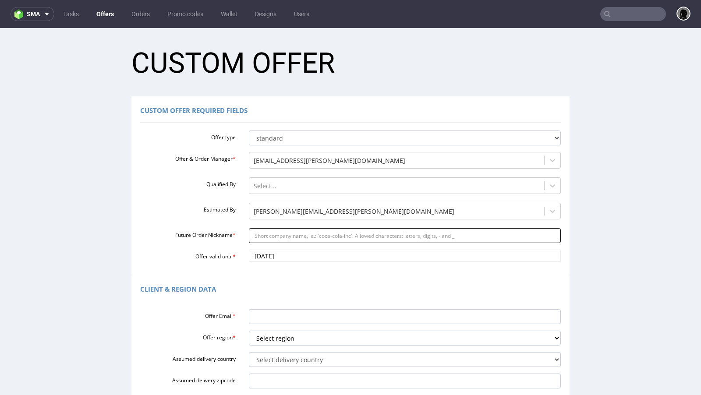
click at [269, 236] on input "Future Order Nickname *" at bounding box center [405, 235] width 312 height 15
paste input "fabiancheekicollectioncom"
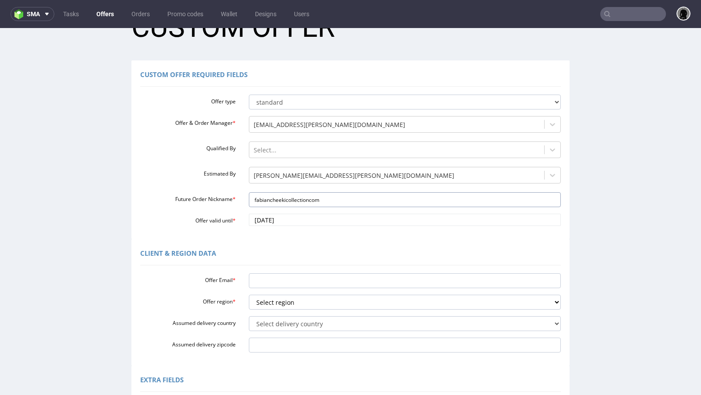
scroll to position [39, 0]
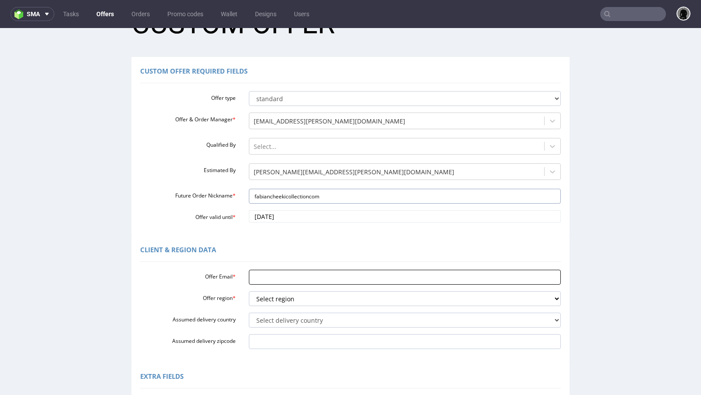
type input "fabiancheekicollectioncom"
click at [285, 278] on input "Offer Email *" at bounding box center [405, 277] width 312 height 15
paste input "[PERSON_NAME][EMAIL_ADDRESS][DOMAIN_NAME]"
type input "[PERSON_NAME][EMAIL_ADDRESS][DOMAIN_NAME]"
click at [285, 303] on select "Select region eu gb de pl fr it es" at bounding box center [405, 298] width 312 height 15
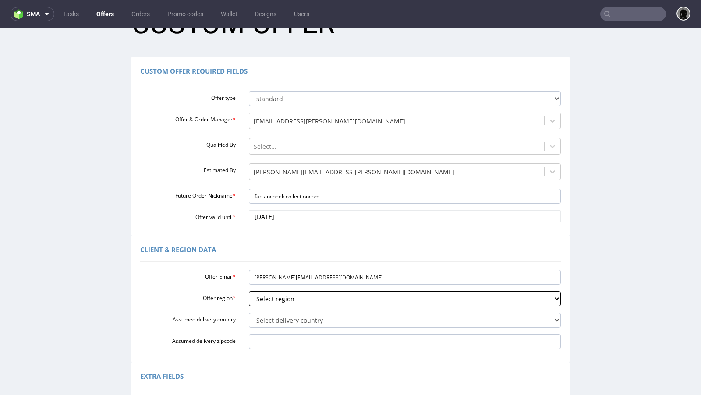
select select "de"
click at [249, 291] on select "Select region eu gb de pl fr it es" at bounding box center [405, 298] width 312 height 15
click at [282, 321] on select "Select delivery country [GEOGRAPHIC_DATA] [GEOGRAPHIC_DATA] [GEOGRAPHIC_DATA] […" at bounding box center [405, 320] width 312 height 15
select select "57"
click at [249, 313] on select "Select delivery country [GEOGRAPHIC_DATA] [GEOGRAPHIC_DATA] [GEOGRAPHIC_DATA] […" at bounding box center [405, 320] width 312 height 15
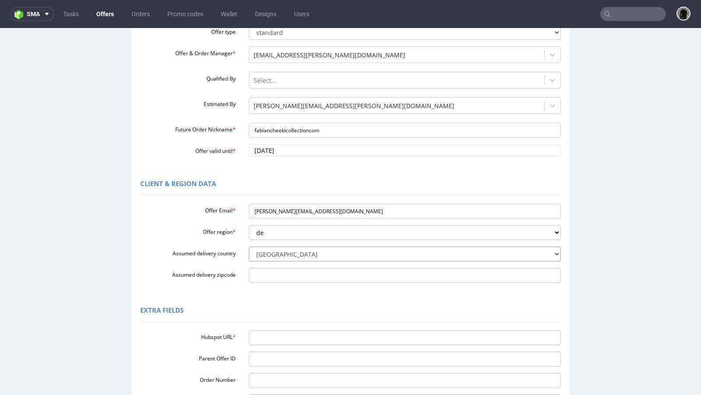
scroll to position [111, 0]
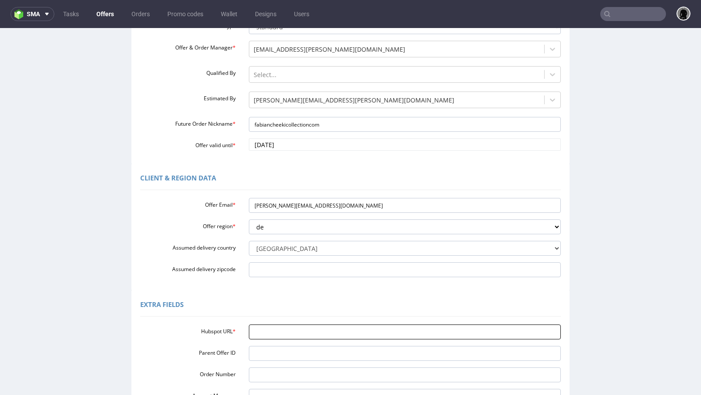
click at [278, 331] on input "Hubspot URL *" at bounding box center [405, 332] width 312 height 15
paste input "[URL][DOMAIN_NAME]"
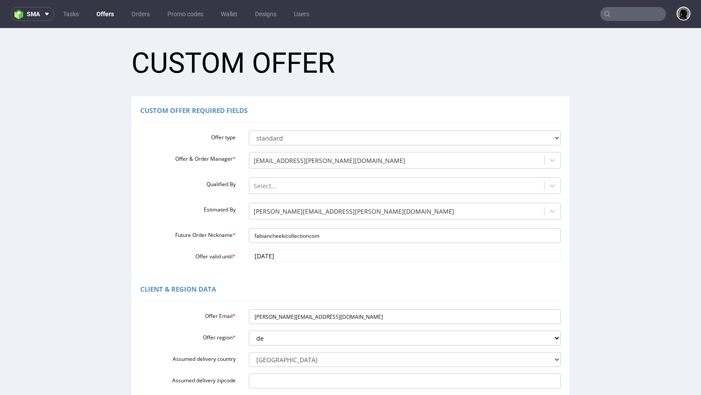
scroll to position [218, 0]
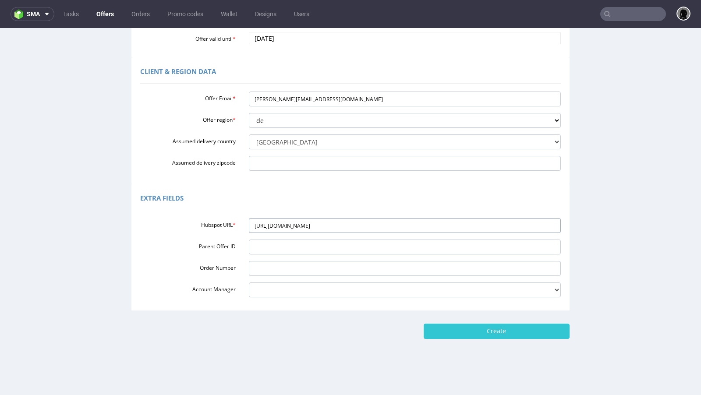
type input "[URL][DOMAIN_NAME]"
click at [432, 323] on form "Custom Offer Custom Offer Required Fields Offer type standard prototyping sampl…" at bounding box center [350, 80] width 683 height 517
click at [434, 330] on input "Create" at bounding box center [497, 331] width 146 height 15
type input "Please wait..."
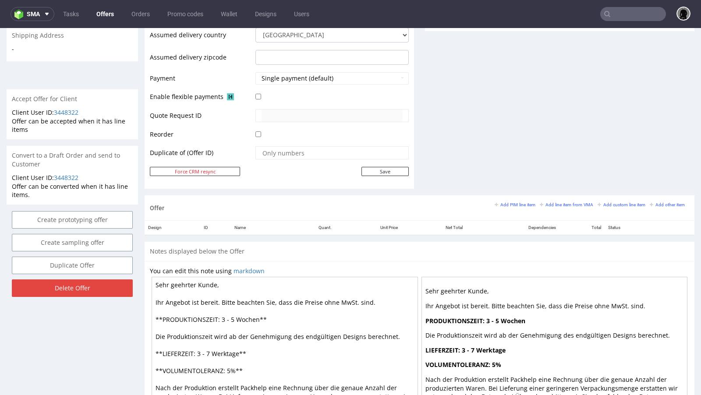
scroll to position [360, 0]
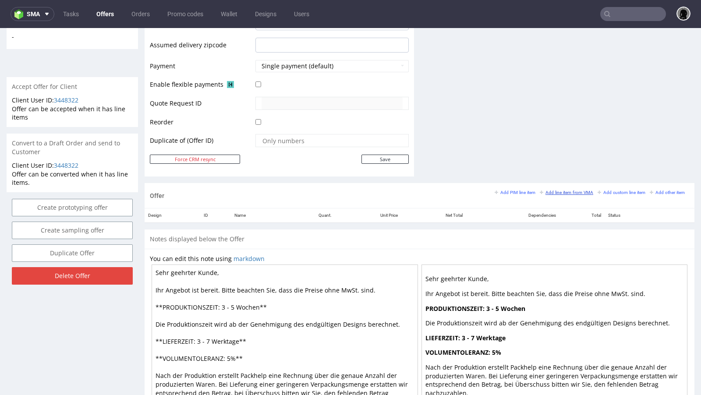
click at [557, 189] on link "Add line item from VMA" at bounding box center [566, 192] width 53 height 6
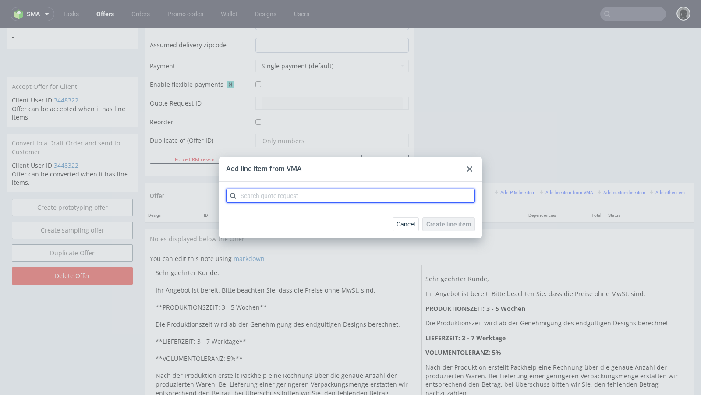
click at [295, 198] on input "text" at bounding box center [350, 196] width 249 height 14
paste input "CBOH"
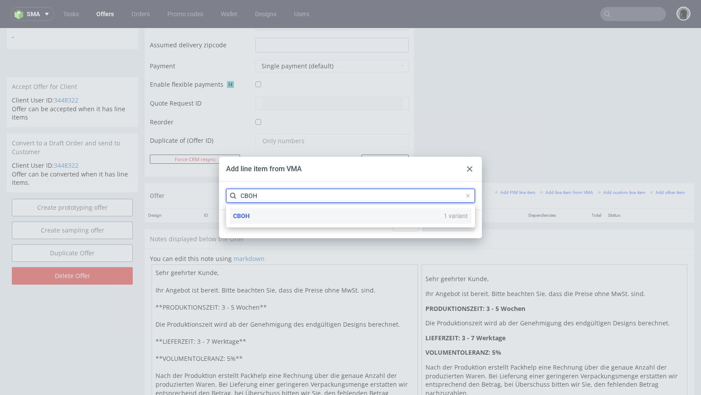
type input "CBOH"
click at [261, 219] on div "CBOH 1 variant" at bounding box center [350, 216] width 242 height 16
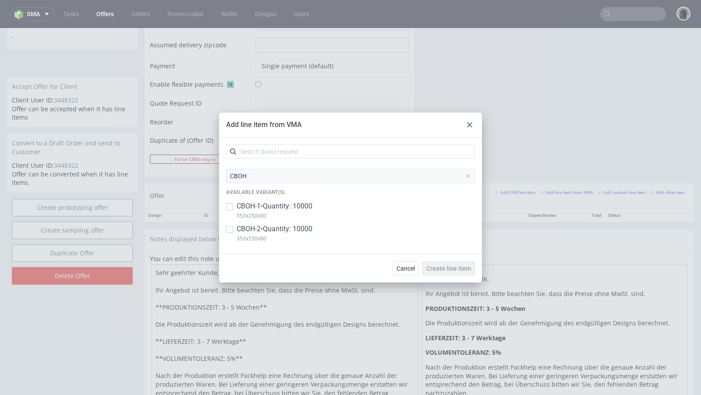
click at [255, 207] on p "CBOH-1 • Quantity: 10000" at bounding box center [274, 206] width 76 height 10
checkbox input "true"
click at [261, 232] on p "CBOH-2 • Quantity: 10000" at bounding box center [274, 229] width 76 height 10
checkbox input "true"
click at [448, 271] on span "Create line item" at bounding box center [448, 268] width 45 height 6
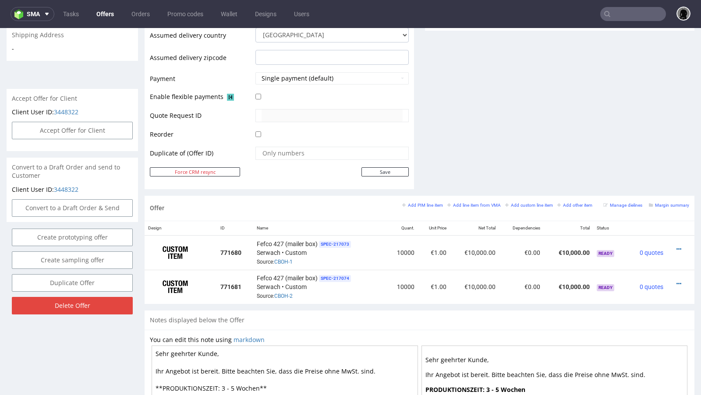
scroll to position [357, 0]
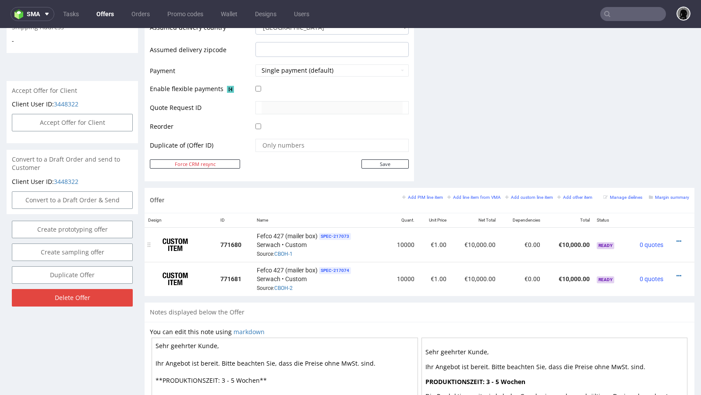
click at [673, 239] on div at bounding box center [677, 241] width 15 height 9
click at [676, 239] on icon at bounding box center [678, 241] width 5 height 6
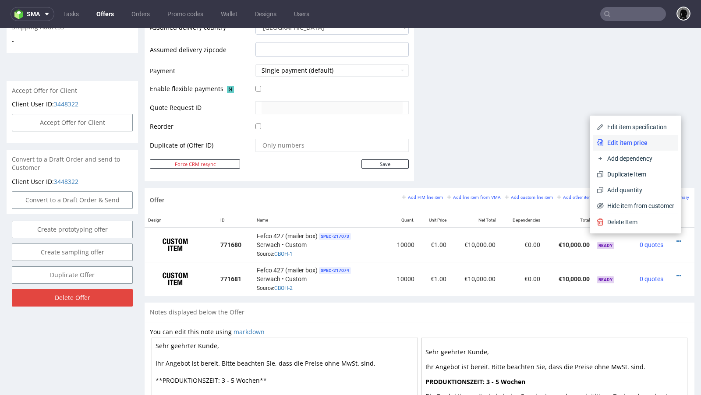
click at [610, 138] on li "Edit item price" at bounding box center [635, 143] width 85 height 16
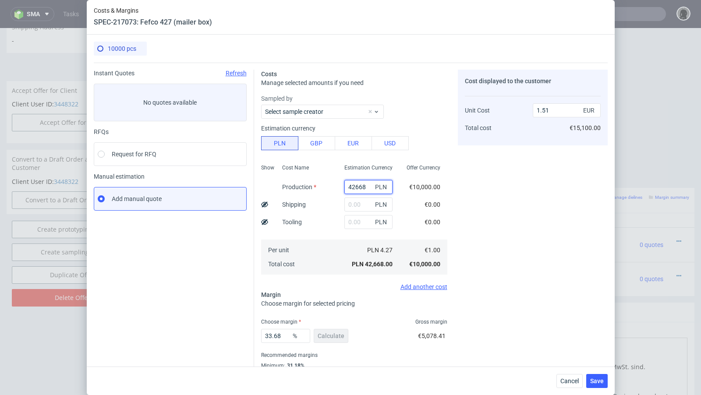
click at [353, 187] on input "42668" at bounding box center [368, 187] width 48 height 14
paste input "11500.00"
type input "11500"
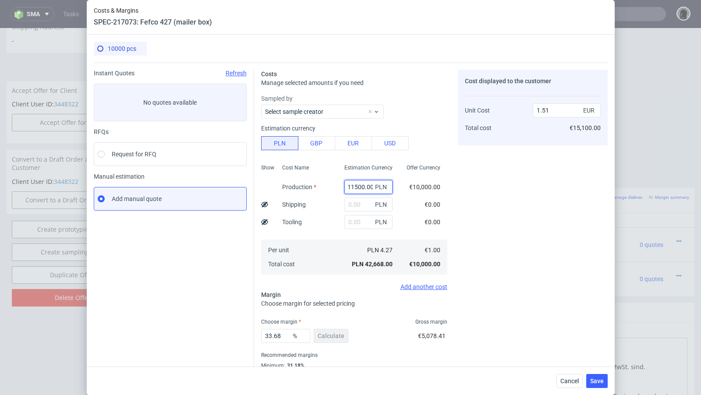
type input "0.41"
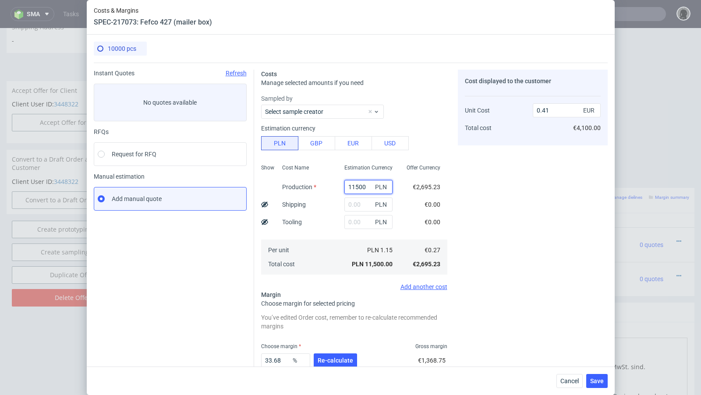
scroll to position [0, 0]
type input "11500"
click at [355, 204] on input "text" at bounding box center [368, 205] width 48 height 14
paste input "1862"
type input "1862"
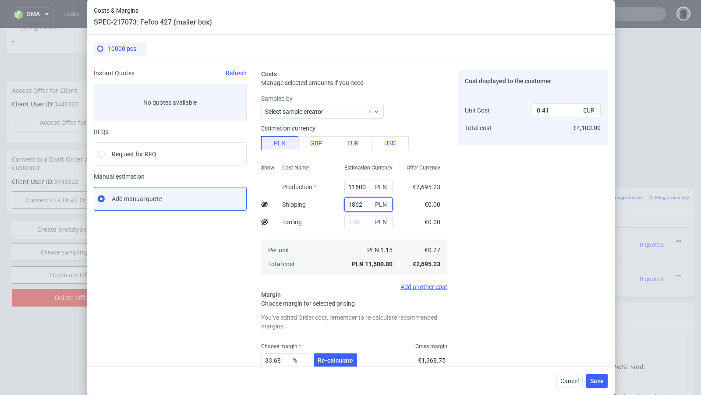
type input "0.47"
click at [361, 205] on input "1862" at bounding box center [368, 205] width 48 height 14
click at [358, 205] on input "1862" at bounding box center [368, 205] width 48 height 14
type input "1842"
click at [210, 244] on div "Instant Quotes Refresh No quotes available RFQs Request for RFQ Manual estimati…" at bounding box center [174, 242] width 160 height 345
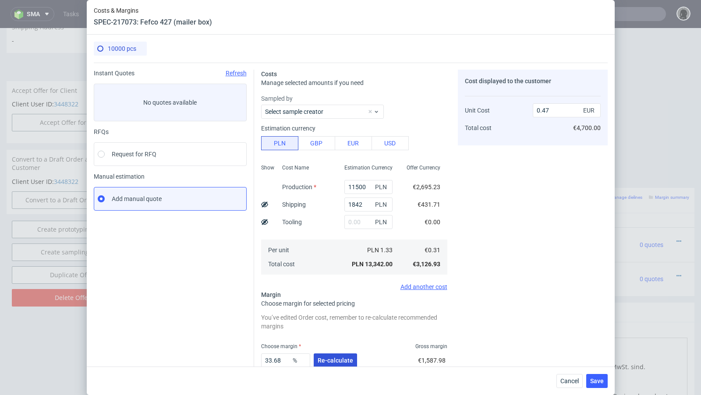
click at [320, 358] on span "Re-calculate" at bounding box center [335, 360] width 35 height 6
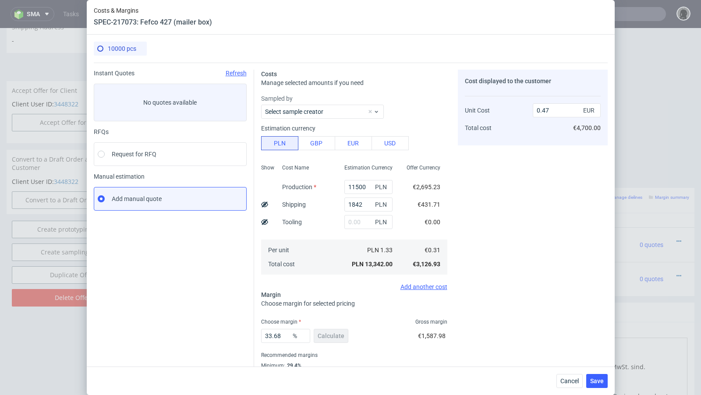
scroll to position [30, 0]
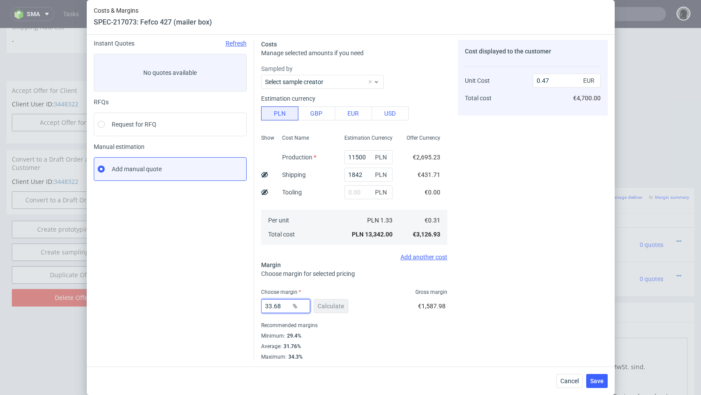
drag, startPoint x: 284, startPoint y: 308, endPoint x: 231, endPoint y: 300, distance: 53.6
click at [231, 300] on div "Instant Quotes Refresh No quotes available RFQs Request for RFQ Manual estimati…" at bounding box center [351, 197] width 514 height 328
type input "30"
type input "0.44"
type input "31"
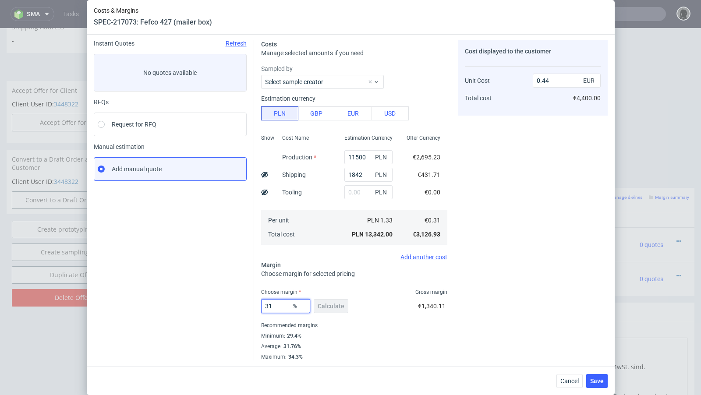
type input "0.45"
click at [212, 236] on div "Instant Quotes Refresh No quotes available RFQs Request for RFQ Manual estimati…" at bounding box center [174, 200] width 160 height 321
click at [283, 307] on input "31" at bounding box center [285, 306] width 49 height 14
type input "31.8"
type input "0.46"
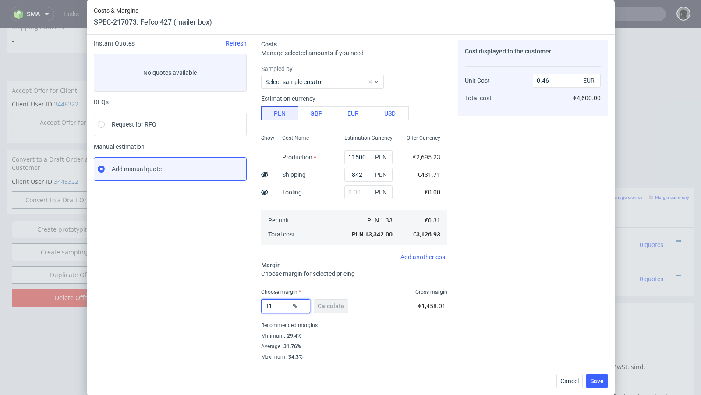
type input "31.6"
type input "0.45"
type input "31.8"
type input "0.46"
type input "31.7"
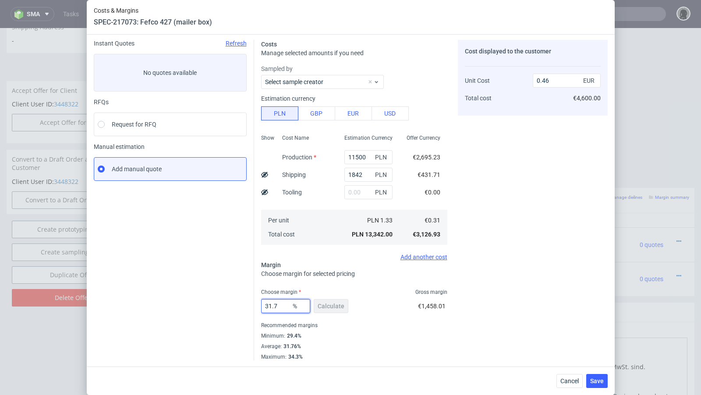
type input "0.45"
type input "31.77"
type input "0.46"
type input "31.75"
type input "0.45"
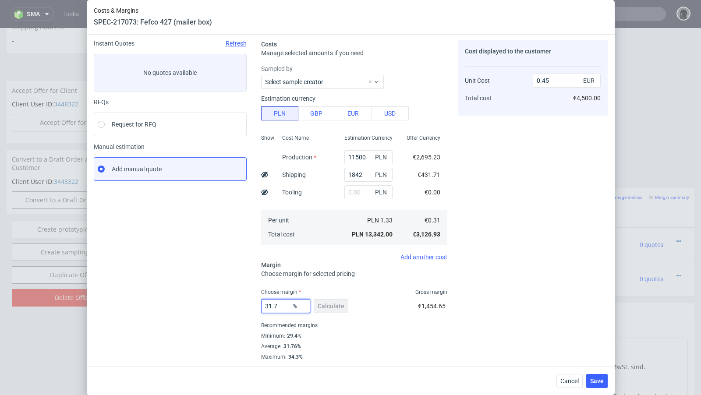
type input "31.76"
type input "0.46"
type input "31.75"
type input "0.45"
type input "31.75"
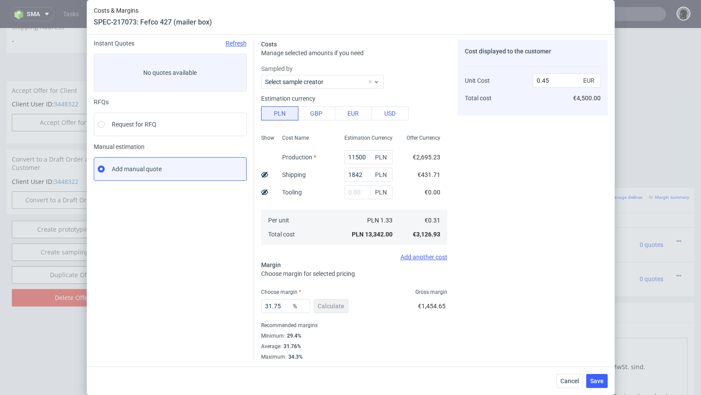
click at [596, 319] on div "Cost displayed to the customer Unit Cost Total cost 0.45 EUR €4,500.00" at bounding box center [533, 200] width 150 height 321
click at [601, 386] on button "Save" at bounding box center [596, 381] width 21 height 14
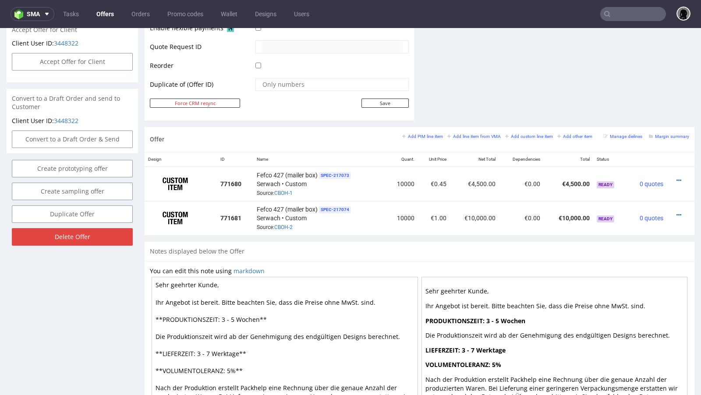
scroll to position [467, 0]
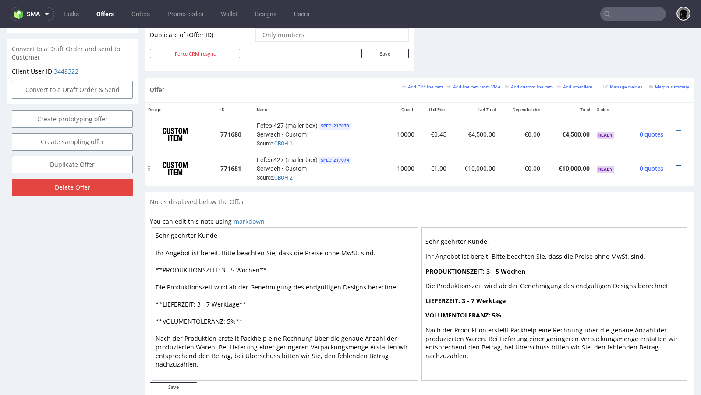
click at [676, 164] on icon at bounding box center [678, 165] width 5 height 6
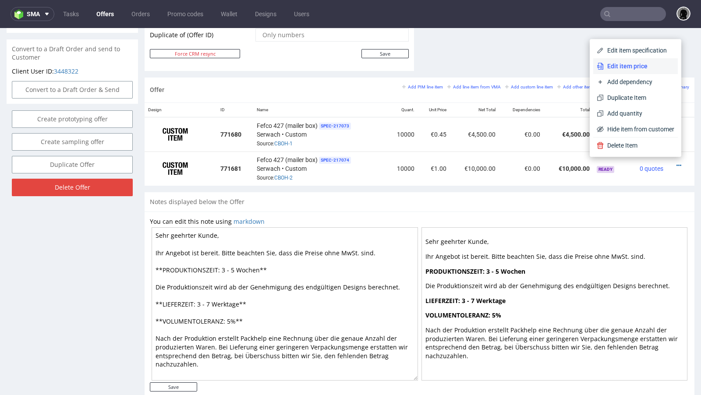
click at [635, 69] on span "Edit item price" at bounding box center [639, 66] width 71 height 9
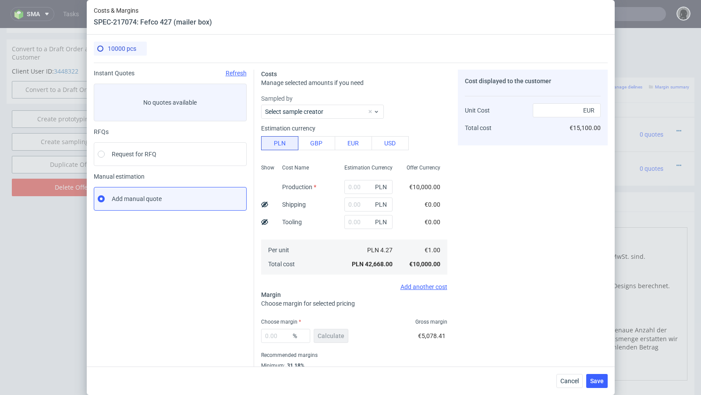
type input "42668"
type input "33.68"
type input "1.51"
click at [353, 187] on input "42668" at bounding box center [368, 187] width 48 height 14
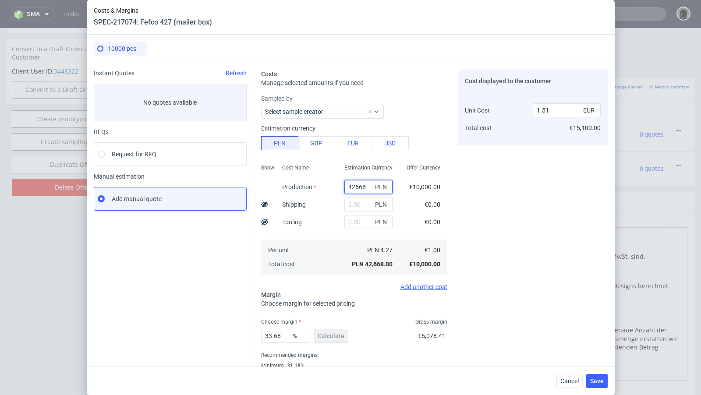
paste input "25000.00"
type input "25000"
type input "0.88"
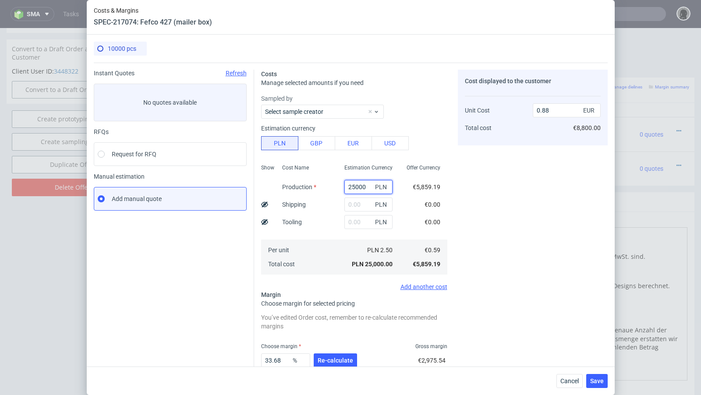
scroll to position [0, 0]
type input "25000"
click at [353, 208] on input "text" at bounding box center [368, 205] width 48 height 14
paste input "3009"
type input "3009"
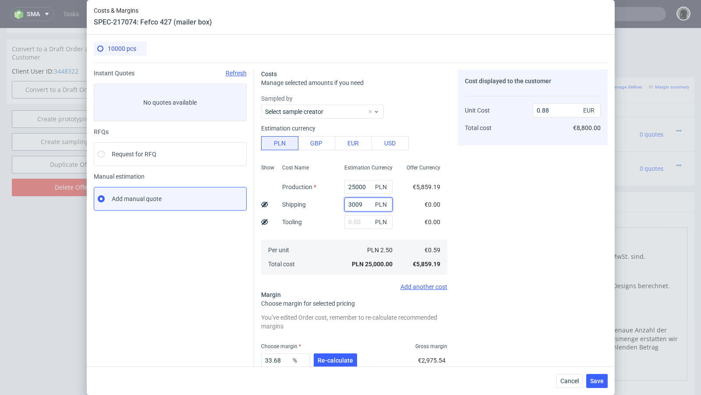
type input "0.99"
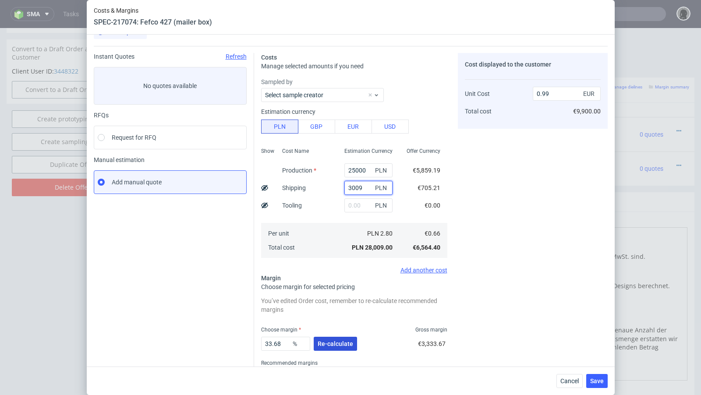
type input "3009"
click at [340, 337] on button "Re-calculate" at bounding box center [335, 344] width 43 height 14
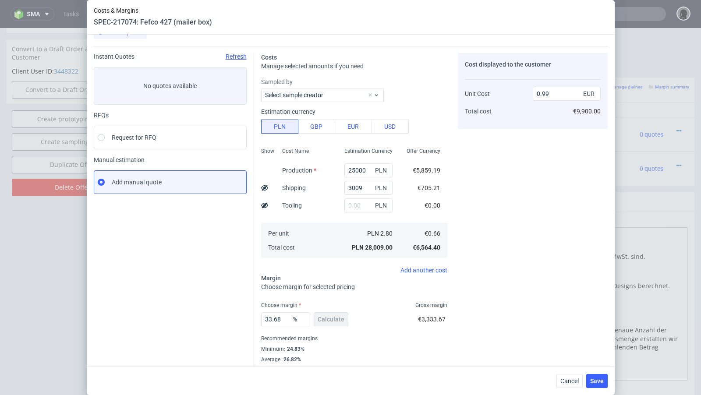
scroll to position [30, 0]
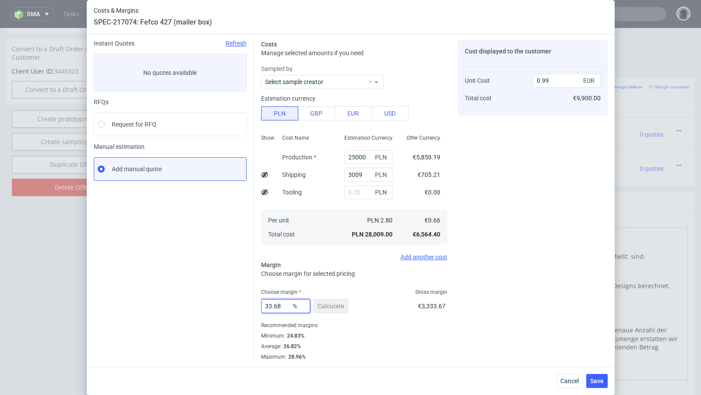
drag, startPoint x: 283, startPoint y: 310, endPoint x: 222, endPoint y: 299, distance: 62.4
click at [222, 299] on div "Instant Quotes Refresh No quotes available RFQs Request for RFQ Manual estimati…" at bounding box center [351, 197] width 514 height 328
type input "25"
type input "0.87"
click at [159, 286] on div "Instant Quotes Refresh No quotes available RFQs Request for RFQ Manual estimati…" at bounding box center [174, 200] width 160 height 321
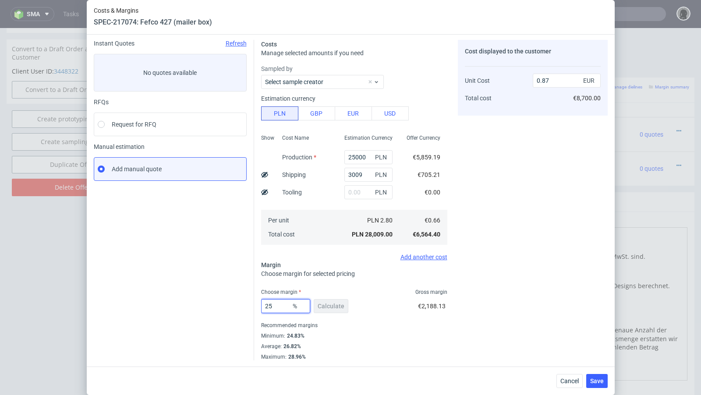
click at [279, 307] on input "25" at bounding box center [285, 306] width 49 height 14
type input "28"
type input "0.91"
type input "29"
type input "0.92"
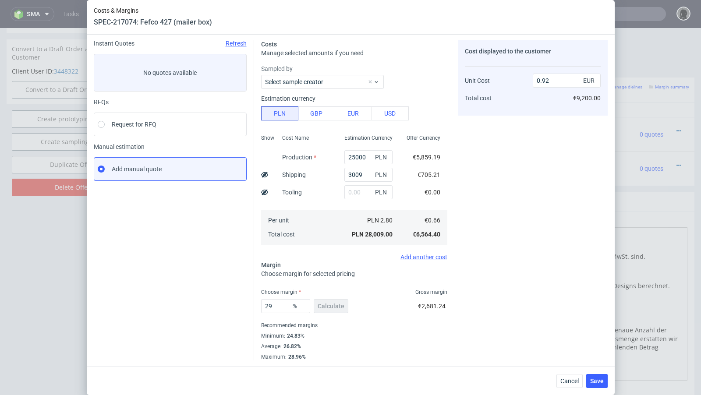
click at [198, 288] on div "Instant Quotes Refresh No quotes available RFQs Request for RFQ Manual estimati…" at bounding box center [174, 200] width 160 height 321
click at [282, 308] on input "29" at bounding box center [285, 306] width 49 height 14
type input "29.4"
type input "0.93"
type input "29"
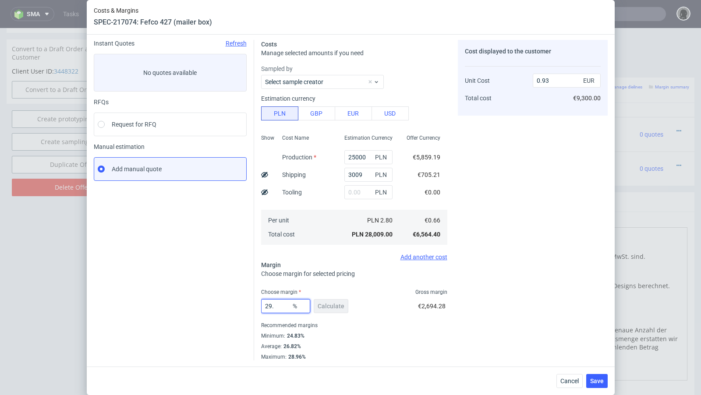
type input "0.92"
type input "29.09"
type input "0.93"
type input "29.06"
type input "0.92"
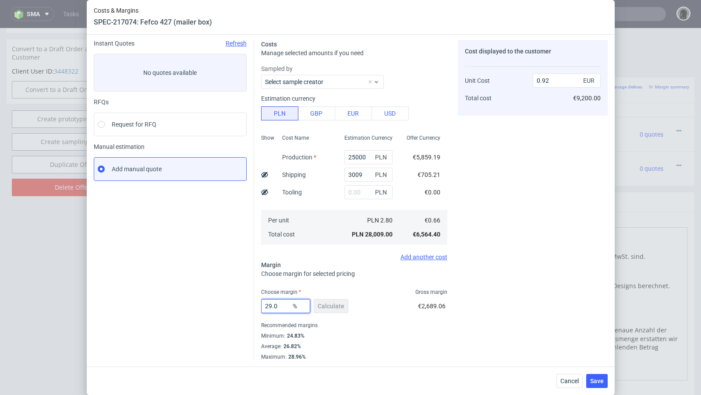
type input "29.08"
type input "0.93"
type input "29.07"
type input "0.92"
type input "29.07"
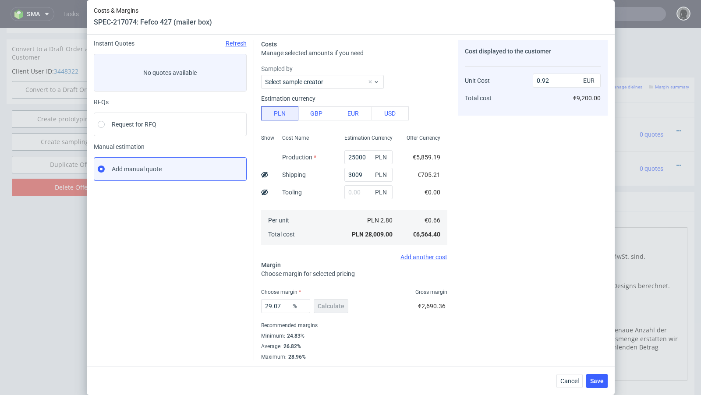
click at [189, 292] on div "Instant Quotes Refresh No quotes available RFQs Request for RFQ Manual estimati…" at bounding box center [174, 200] width 160 height 321
click at [603, 380] on span "Save" at bounding box center [597, 381] width 14 height 6
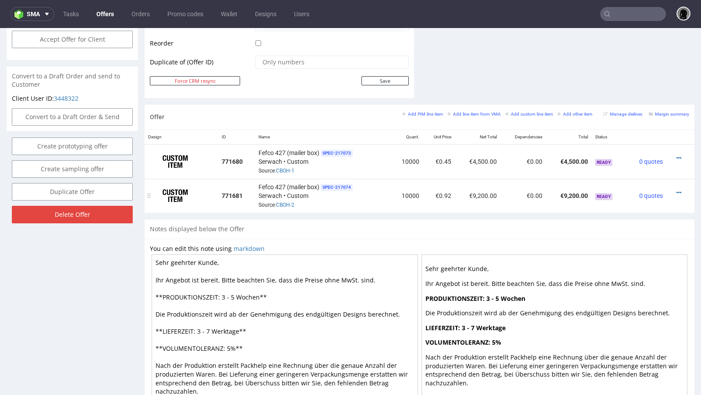
scroll to position [439, 0]
click at [676, 155] on icon at bounding box center [678, 158] width 5 height 6
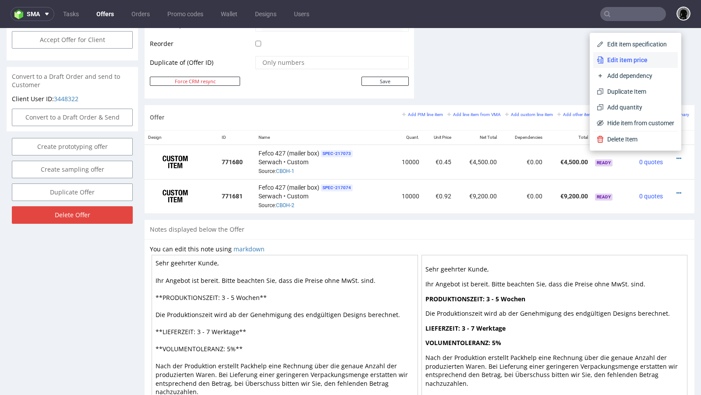
click at [628, 57] on span "Edit item price" at bounding box center [639, 60] width 71 height 9
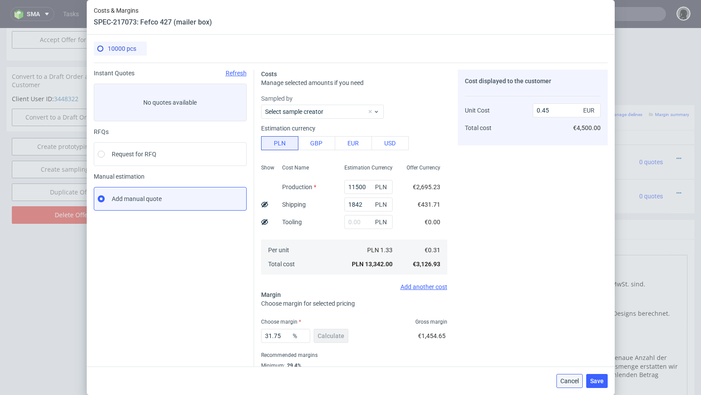
click at [565, 378] on span "Cancel" at bounding box center [569, 381] width 18 height 6
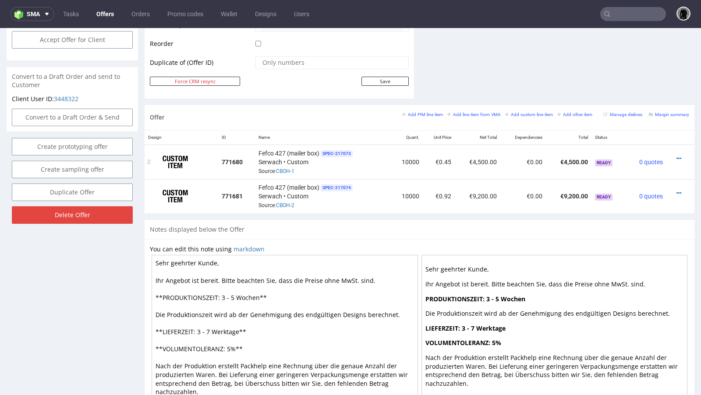
click at [670, 151] on td at bounding box center [680, 162] width 28 height 35
click at [676, 155] on icon at bounding box center [678, 158] width 5 height 6
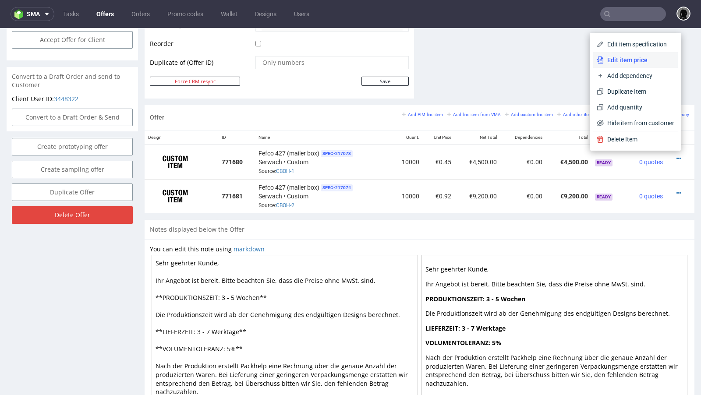
click at [606, 60] on span "Edit item price" at bounding box center [639, 60] width 71 height 9
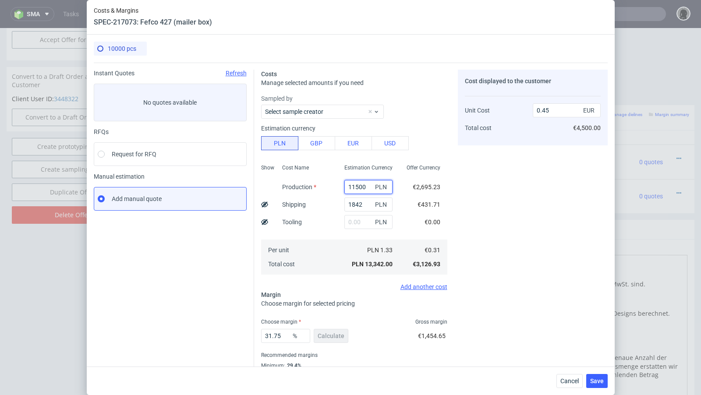
click at [354, 185] on input "11500" at bounding box center [368, 187] width 48 height 14
click at [330, 189] on div "Cost Name Production Shipping Tooling Per unit Total cost" at bounding box center [306, 219] width 62 height 116
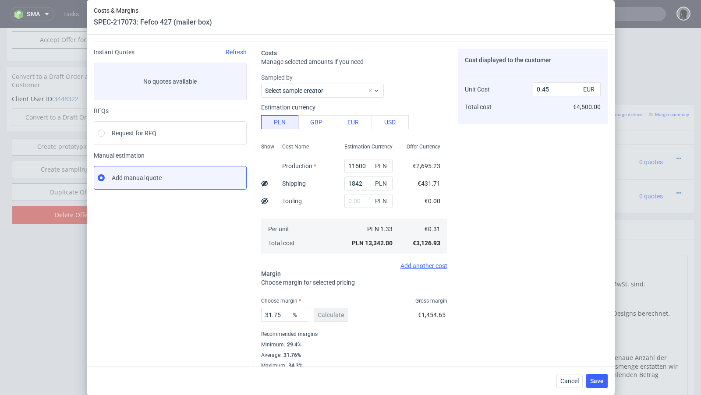
scroll to position [30, 0]
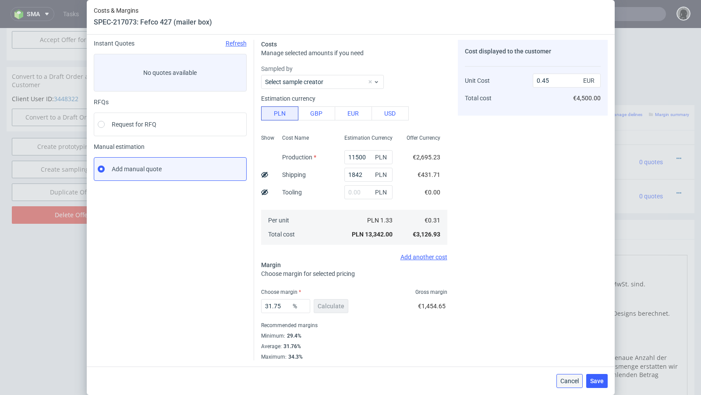
click at [570, 379] on span "Cancel" at bounding box center [569, 381] width 18 height 6
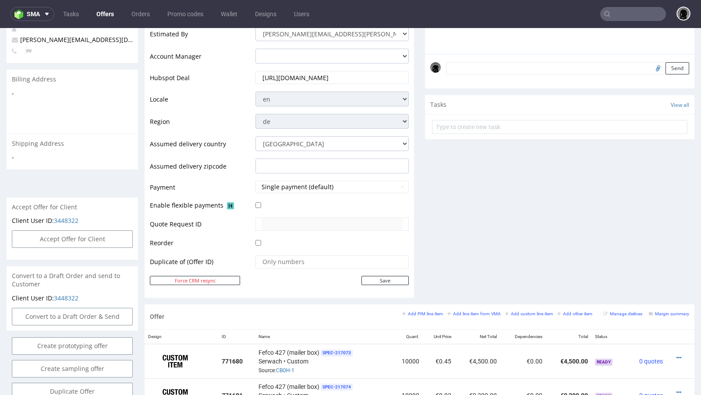
scroll to position [0, 0]
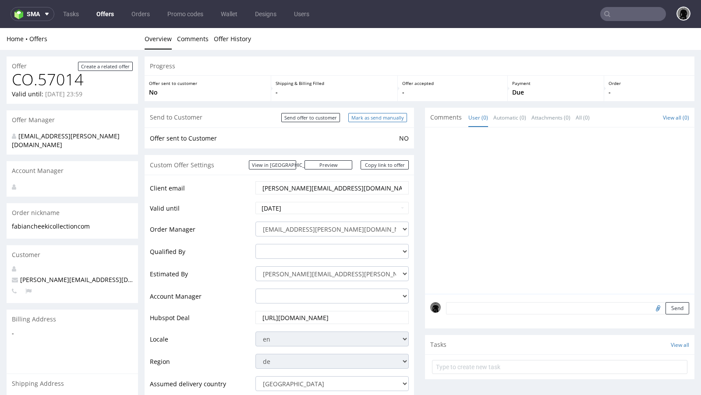
click at [373, 115] on input "Mark as send manually" at bounding box center [377, 117] width 59 height 9
type input "In progress..."
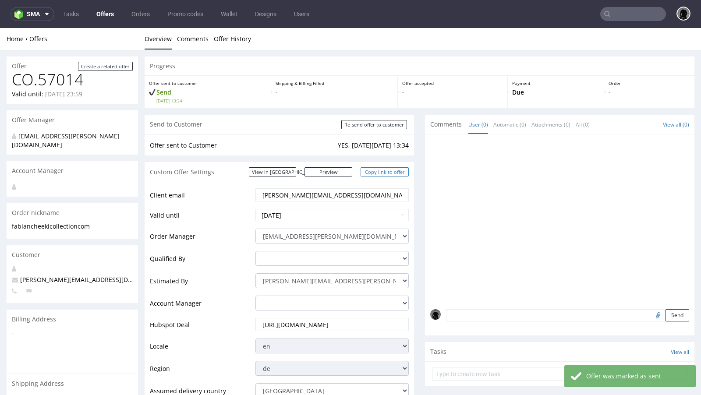
click at [374, 174] on link "Copy link to offer" at bounding box center [384, 171] width 48 height 9
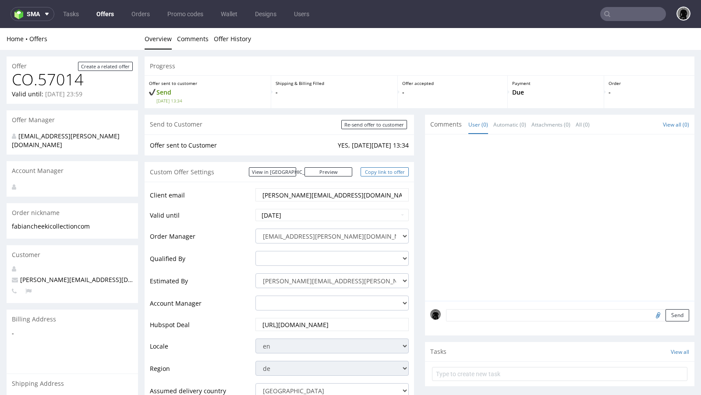
click at [369, 173] on link "Copy link to offer" at bounding box center [384, 171] width 48 height 9
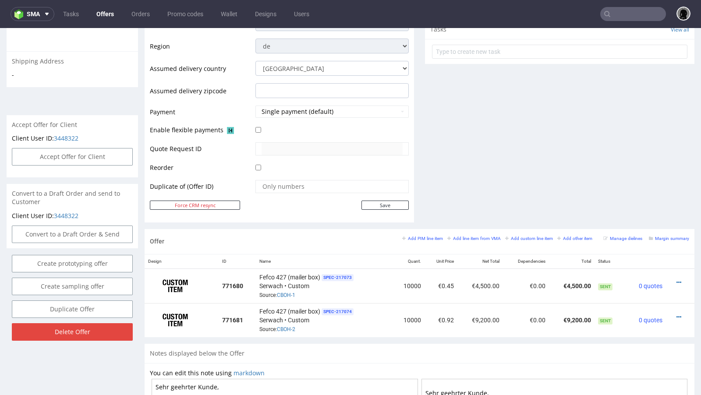
scroll to position [323, 0]
click at [286, 326] on link "CBOH-2" at bounding box center [286, 329] width 18 height 6
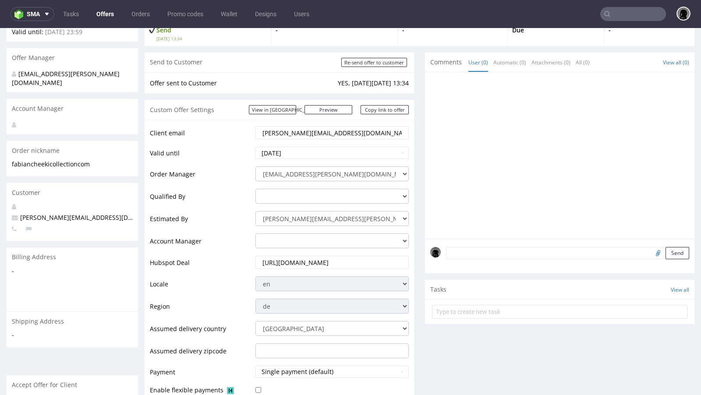
scroll to position [0, 0]
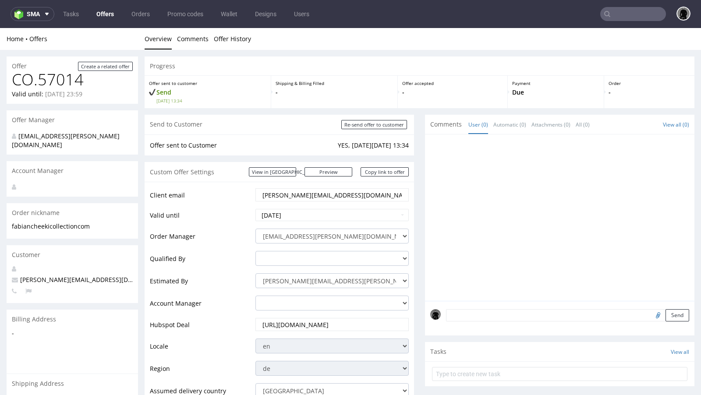
click at [105, 12] on link "Offers" at bounding box center [105, 14] width 28 height 14
